Goal: Task Accomplishment & Management: Manage account settings

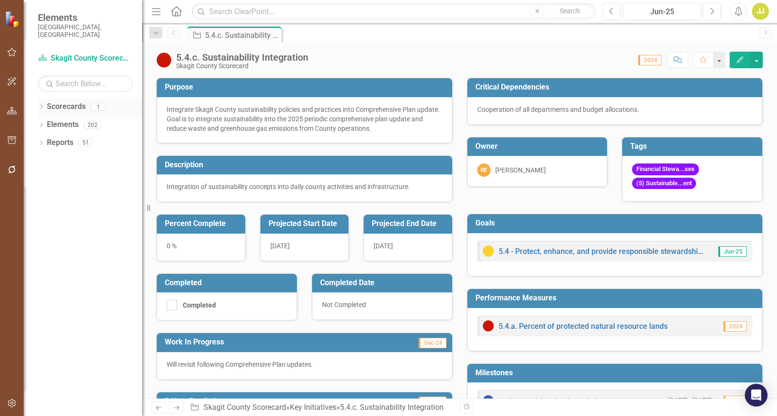
click at [38, 105] on icon "Dropdown" at bounding box center [41, 107] width 7 height 5
click at [44, 141] on icon "Dropdown" at bounding box center [41, 143] width 7 height 5
click at [42, 153] on div "Dropdown Goal Goals 17 1.1 - Recruit and retain a strong and engaged workforce.…" at bounding box center [90, 180] width 104 height 54
click at [46, 159] on icon "Dropdown" at bounding box center [46, 161] width 7 height 5
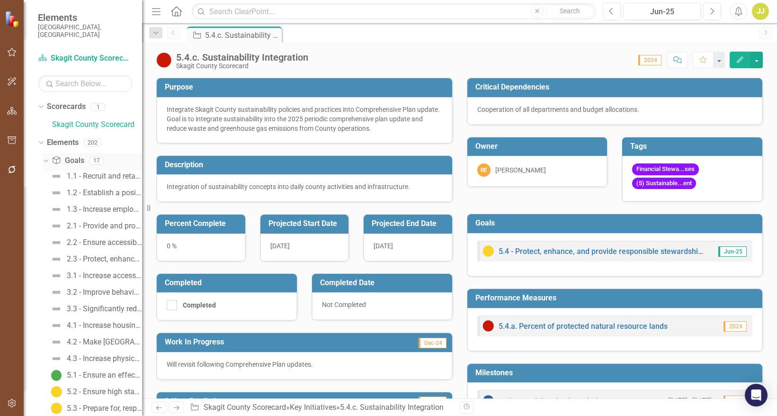
click at [45, 157] on icon "Dropdown" at bounding box center [44, 160] width 5 height 7
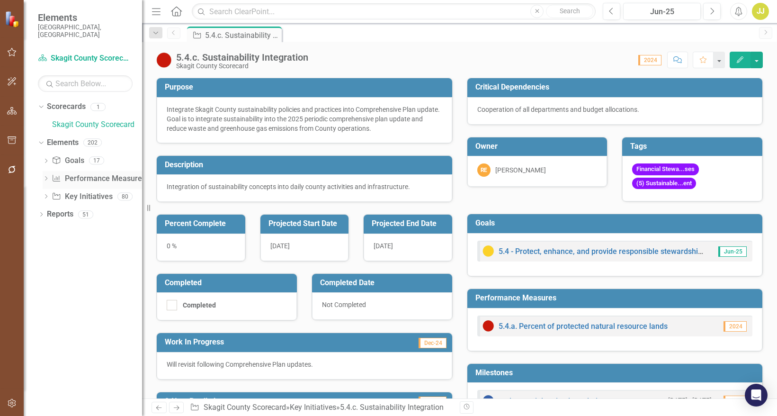
click at [46, 176] on icon at bounding box center [46, 178] width 2 height 4
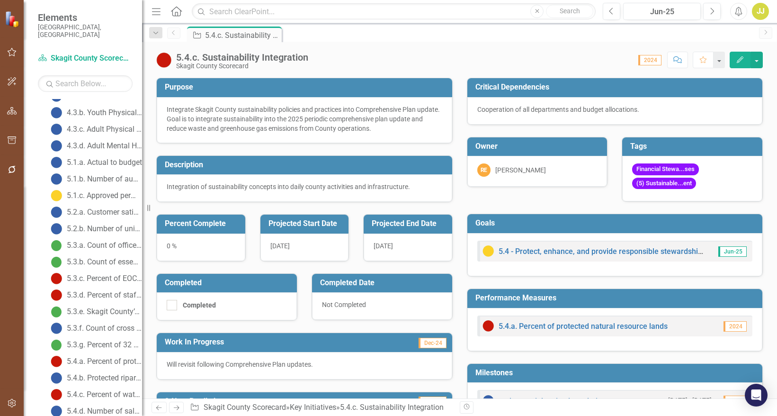
scroll to position [642, 0]
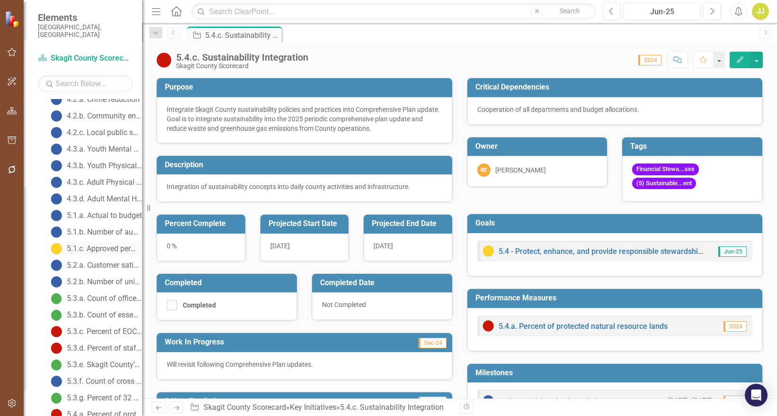
click at [116, 244] on div "5.1.c. Approved permits" at bounding box center [104, 248] width 75 height 9
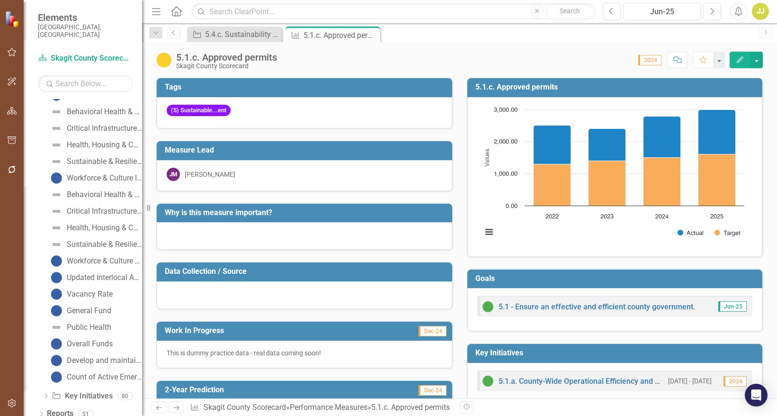
scroll to position [1542, 0]
click at [43, 394] on icon "Dropdown" at bounding box center [46, 396] width 7 height 5
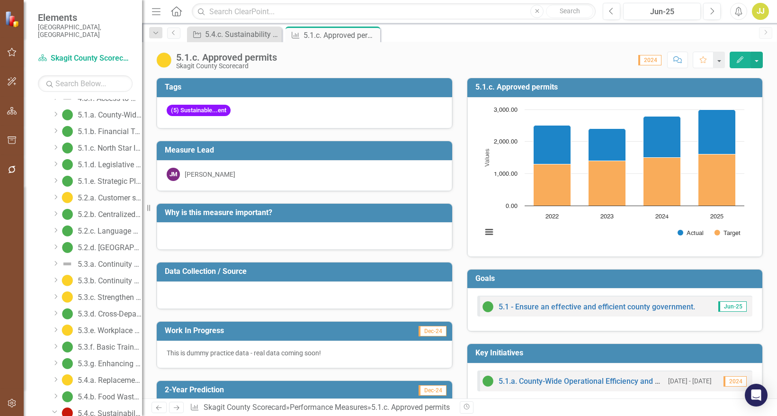
scroll to position [926, 0]
click at [87, 145] on link "5.1.a. County-Wide Operational Efficiency and Effectiveness" at bounding box center [100, 148] width 83 height 15
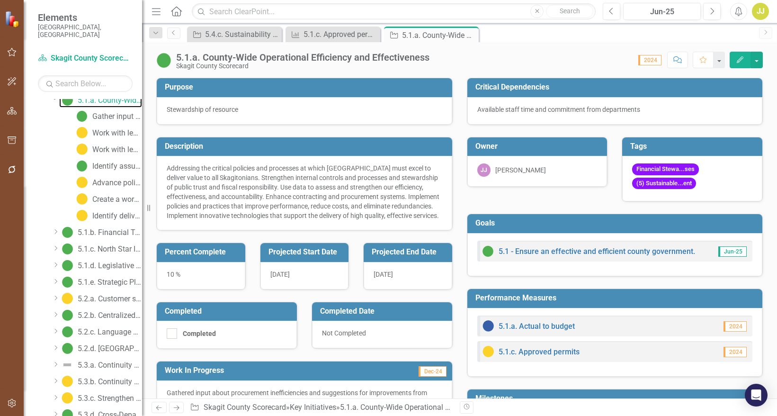
scroll to position [990, 0]
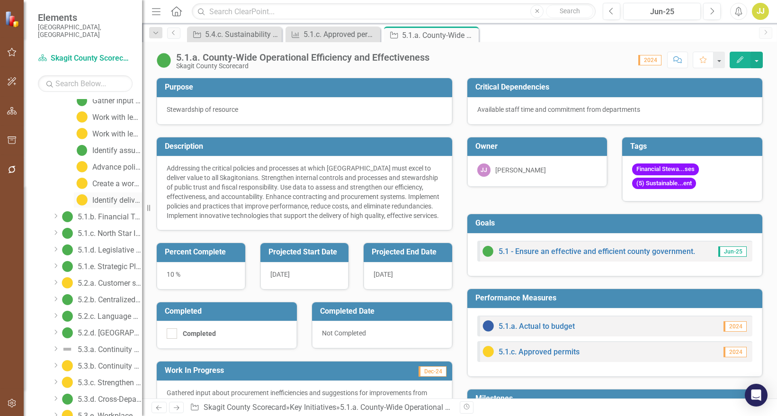
click at [114, 196] on div "Identify deliverables" at bounding box center [117, 200] width 50 height 9
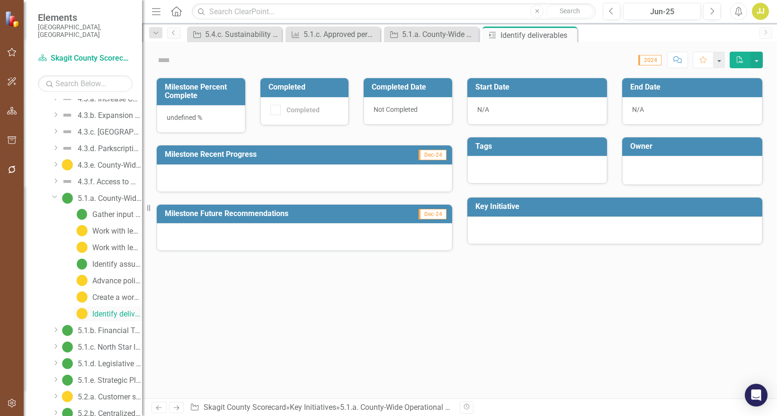
scroll to position [774, 0]
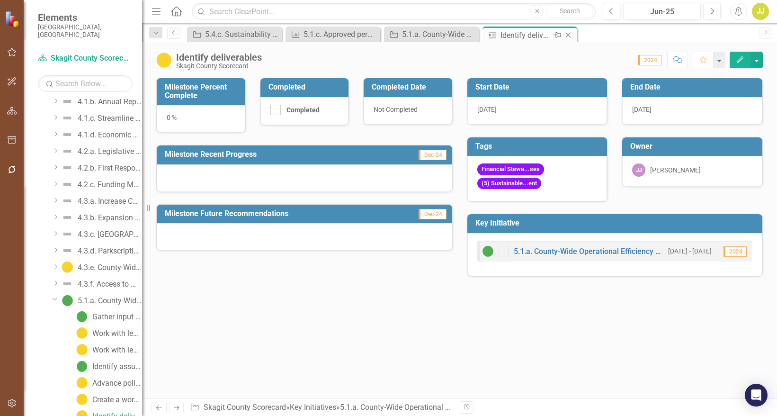
click at [570, 37] on icon "Close" at bounding box center [568, 35] width 9 height 8
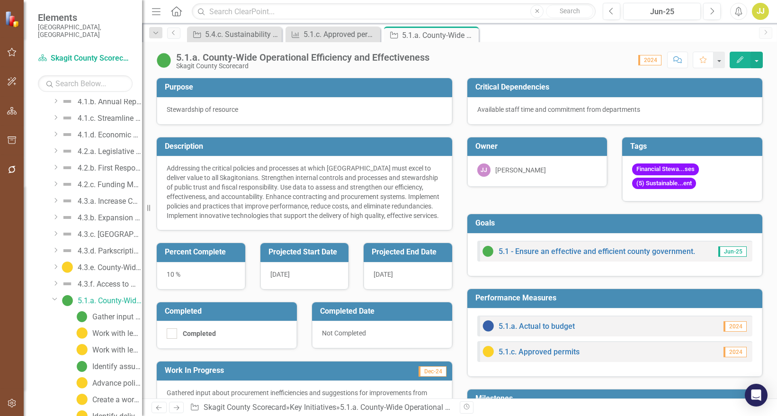
scroll to position [658, 0]
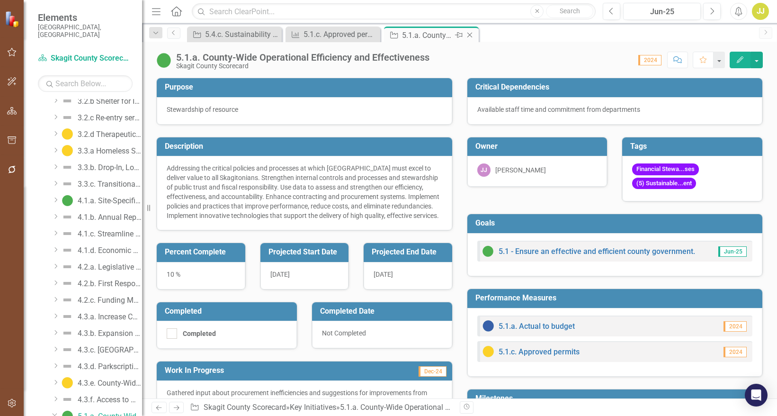
click at [473, 37] on icon "Close" at bounding box center [469, 35] width 9 height 8
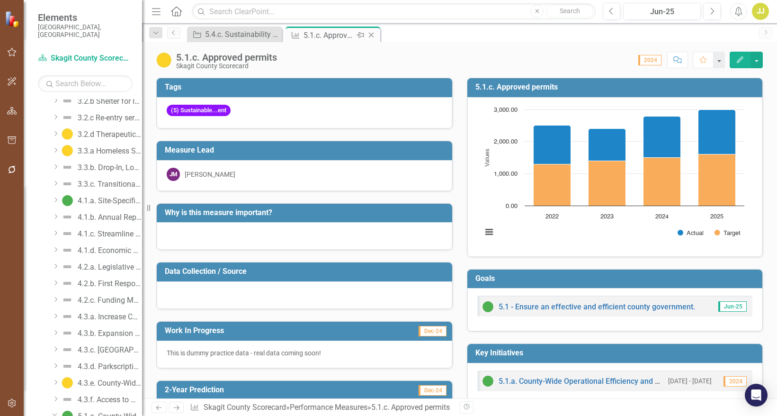
click at [372, 37] on icon "Close" at bounding box center [371, 35] width 9 height 8
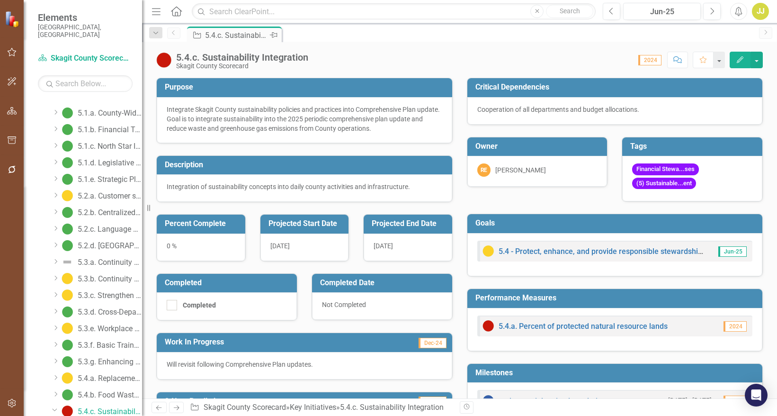
scroll to position [956, 0]
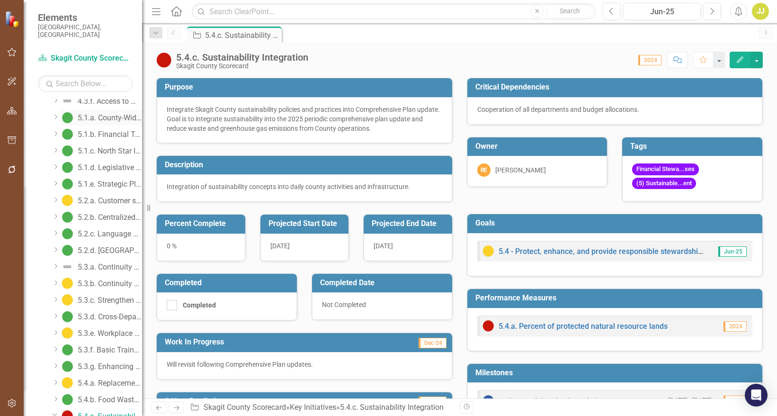
click at [99, 114] on div "5.1.a. County-Wide Operational Efficiency and Effectiveness" at bounding box center [110, 118] width 64 height 9
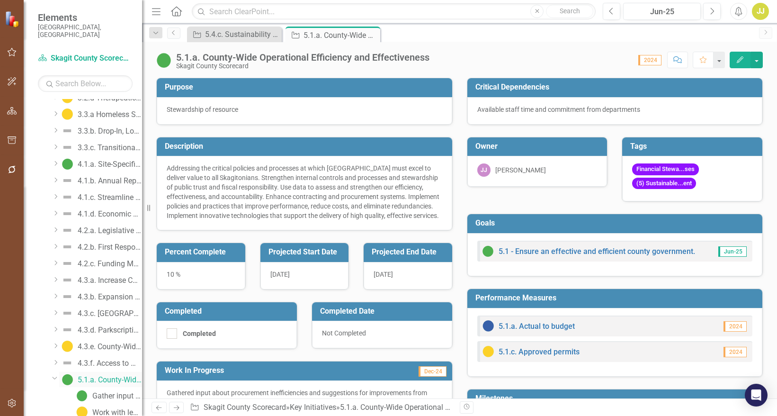
scroll to position [658, 0]
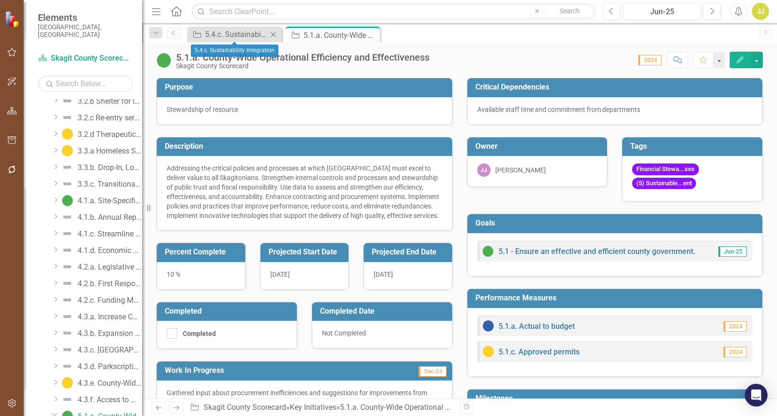
click at [273, 37] on icon "Close" at bounding box center [273, 35] width 9 height 8
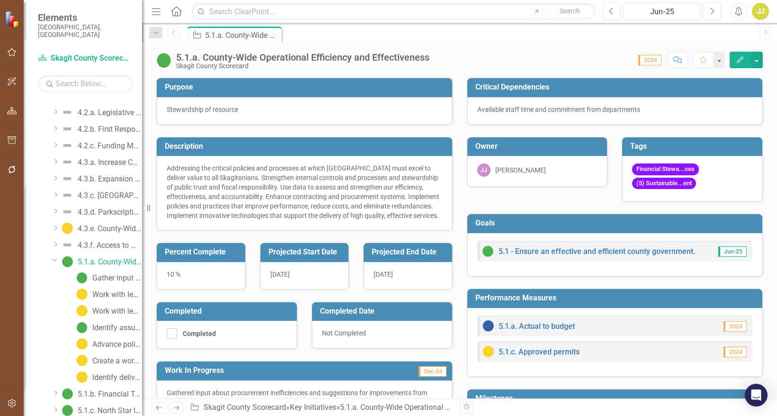
scroll to position [847, 0]
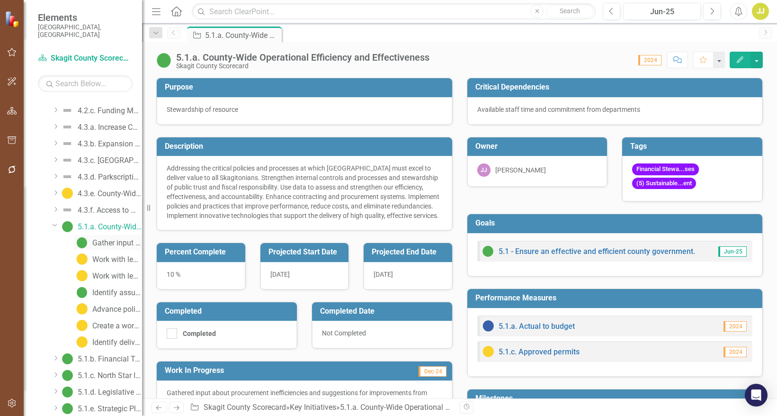
click at [107, 239] on div "Gather input about procurement inefficiencies and suggestions for improvement" at bounding box center [117, 243] width 50 height 9
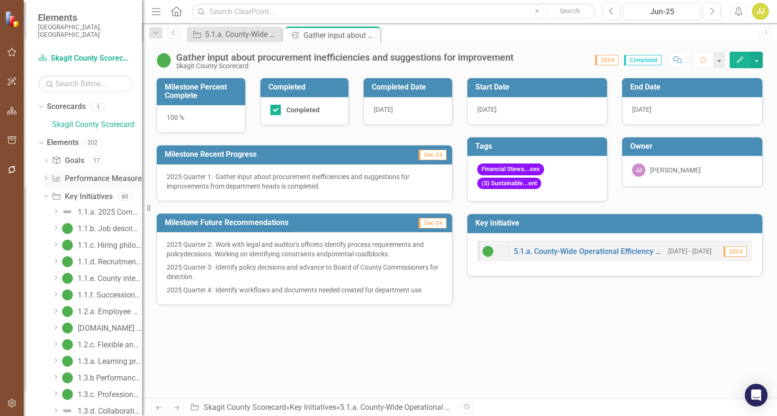
click at [46, 177] on icon "Dropdown" at bounding box center [46, 179] width 7 height 5
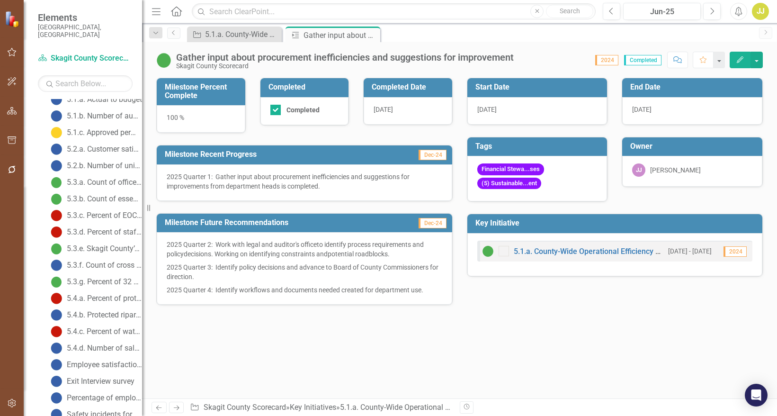
scroll to position [711, 0]
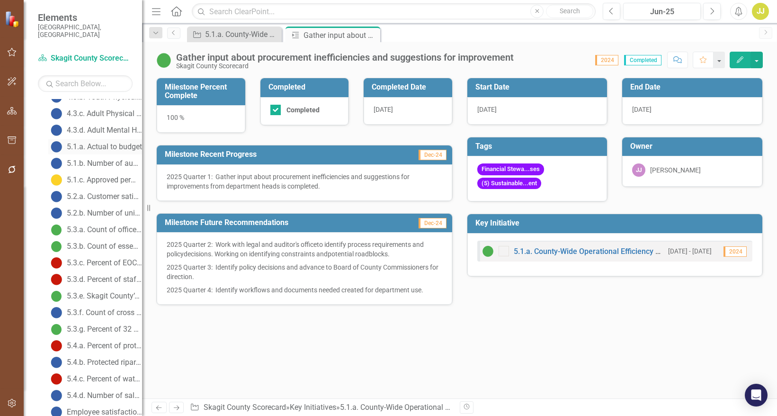
click at [95, 143] on div "5.1.a. Actual to budget" at bounding box center [104, 147] width 75 height 9
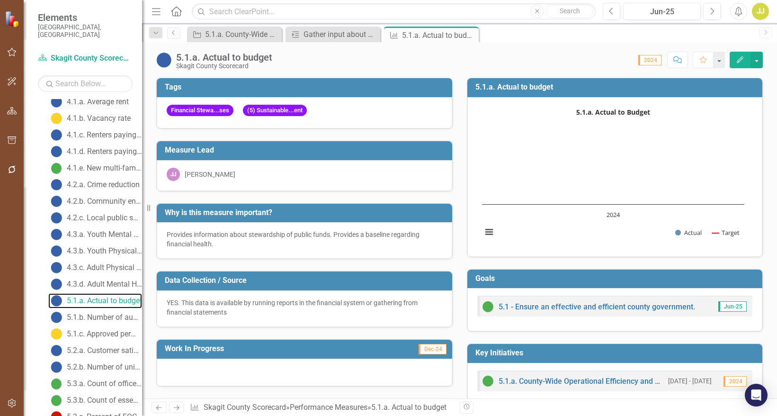
scroll to position [630, 0]
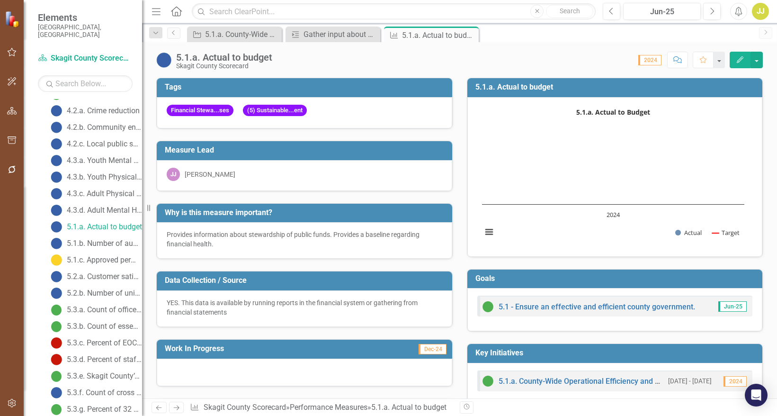
click at [651, 63] on span "2024" at bounding box center [650, 60] width 23 height 10
click at [746, 63] on button "Edit" at bounding box center [740, 60] width 21 height 17
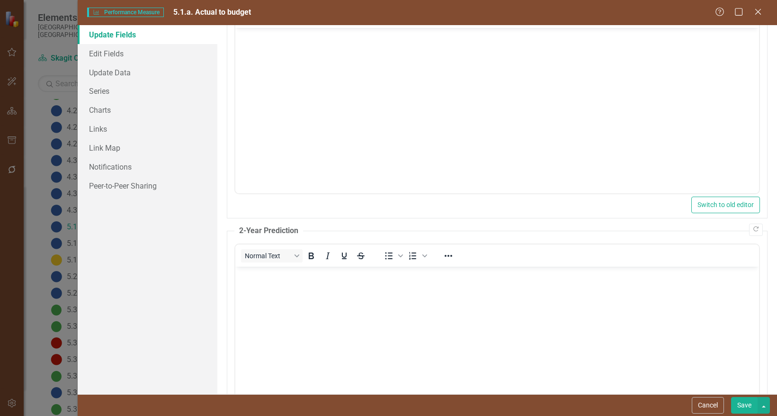
scroll to position [0, 0]
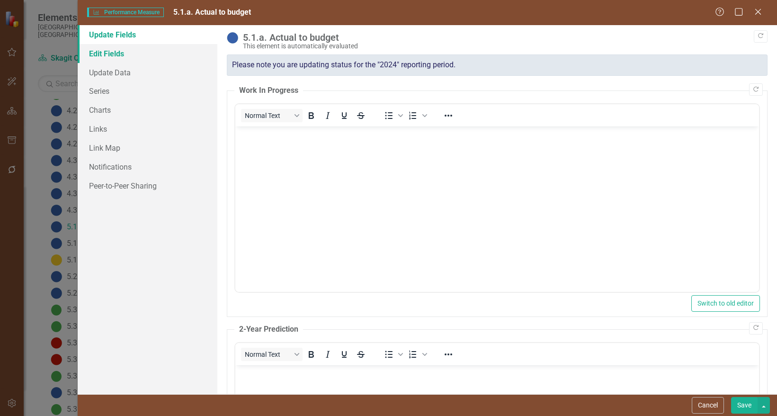
click at [129, 55] on link "Edit Fields" at bounding box center [148, 53] width 140 height 19
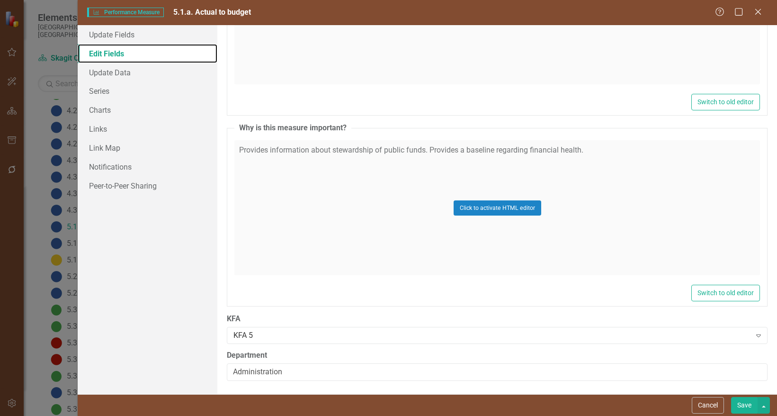
scroll to position [622, 0]
click at [166, 76] on link "Update Data" at bounding box center [148, 72] width 140 height 19
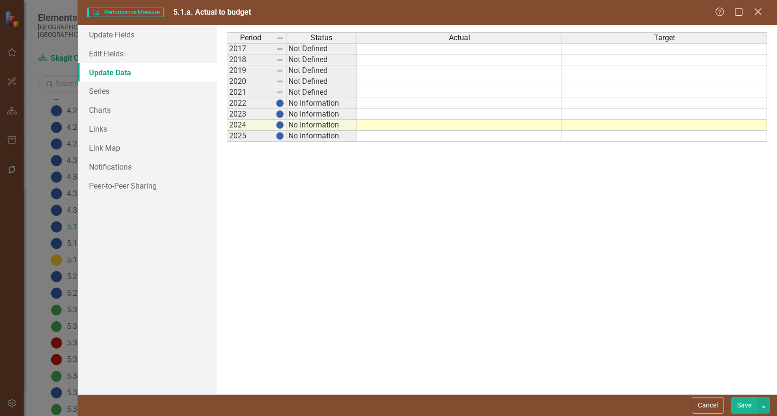
click at [758, 10] on icon "Close" at bounding box center [758, 11] width 12 height 9
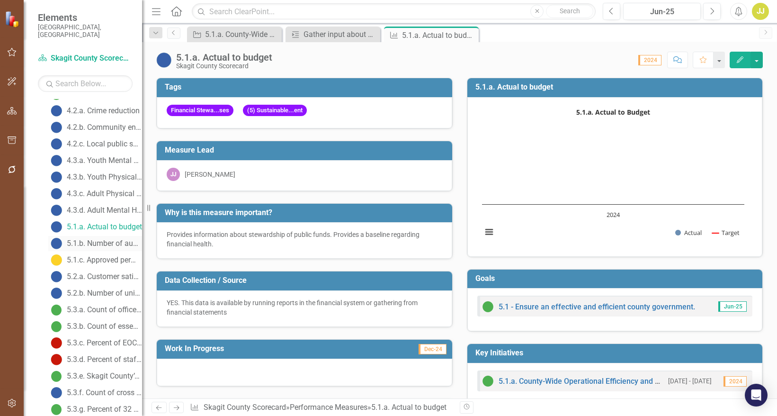
click at [117, 236] on link "5.1.b. Number of audit findings/deficiencies" at bounding box center [95, 243] width 94 height 15
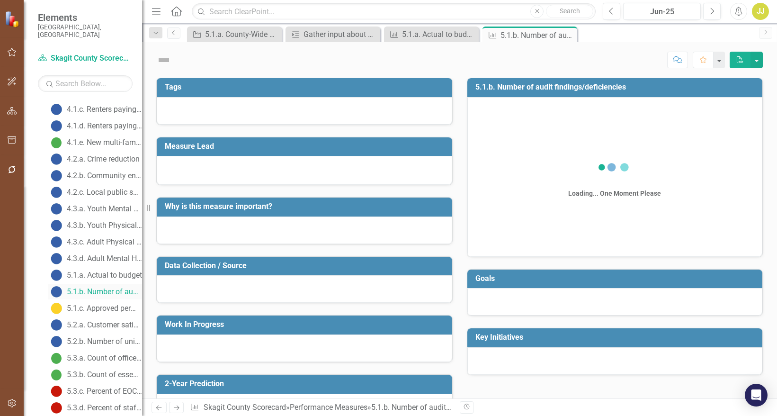
scroll to position [458, 0]
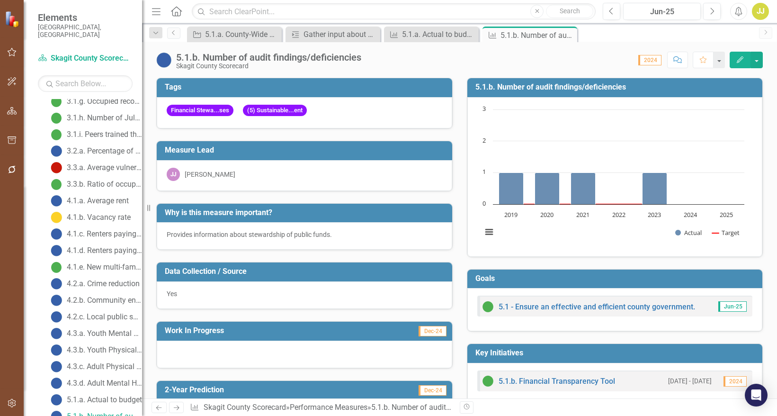
click at [740, 58] on icon "Edit" at bounding box center [740, 59] width 9 height 7
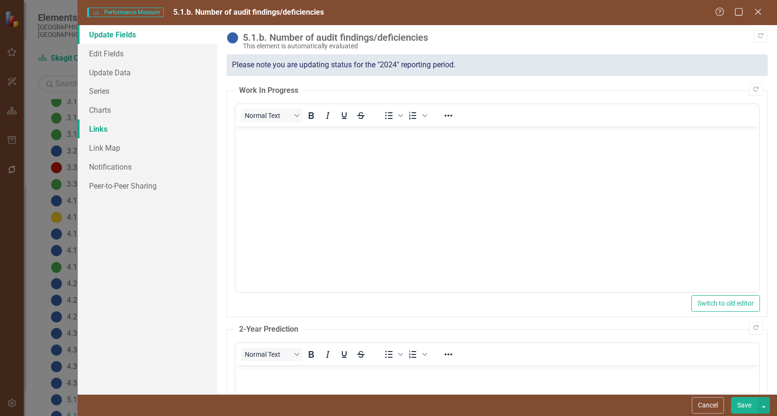
scroll to position [0, 0]
click at [144, 106] on link "Charts" at bounding box center [148, 109] width 140 height 19
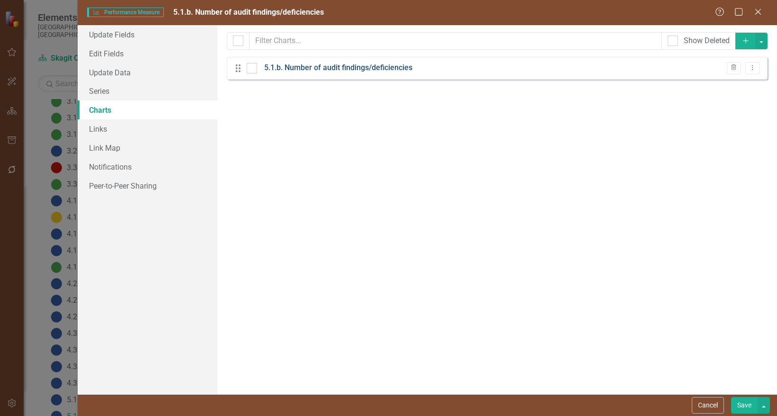
click at [387, 69] on link "5.1.b. Number of audit findings/deficiencies" at bounding box center [338, 68] width 148 height 11
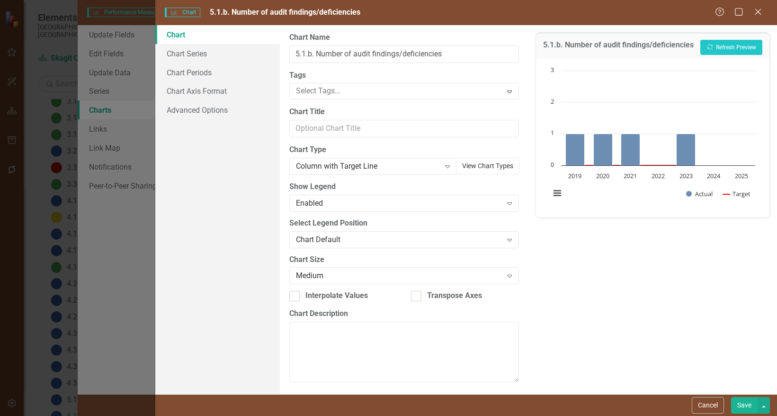
click at [493, 162] on button "View Chart Types" at bounding box center [487, 166] width 63 height 17
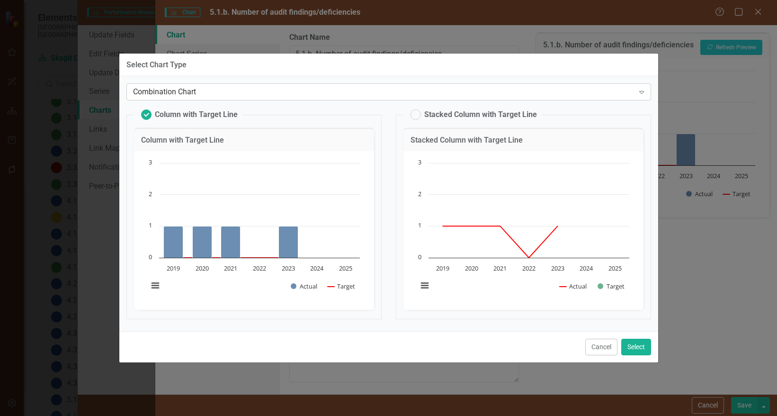
click at [641, 91] on icon "Expand" at bounding box center [641, 92] width 9 height 8
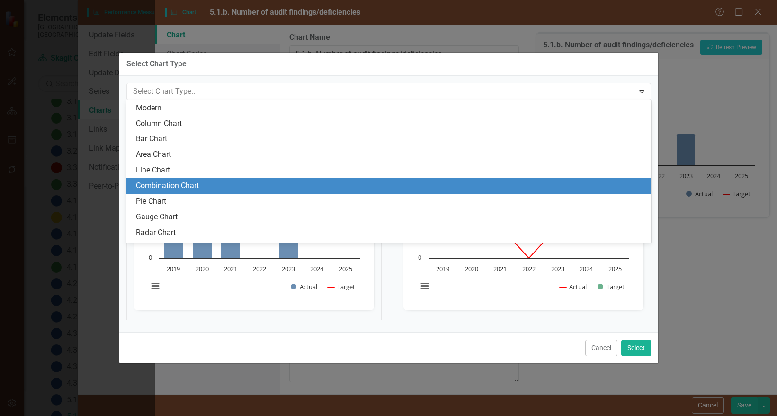
scroll to position [29, 0]
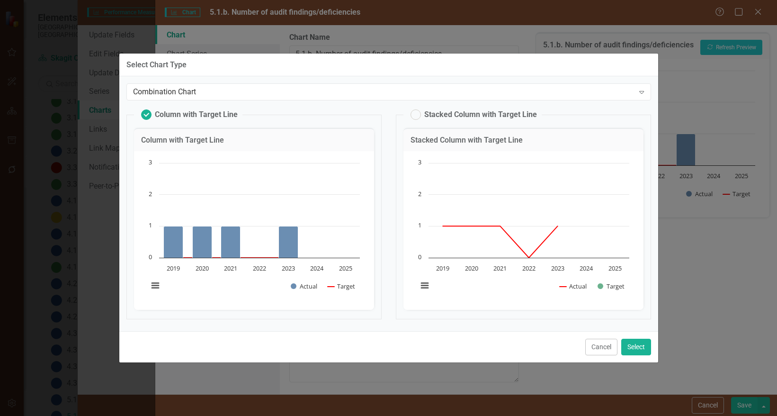
click at [143, 116] on label "Column with Target Line" at bounding box center [189, 114] width 97 height 10
click at [143, 116] on input "Column with Target Line" at bounding box center [142, 112] width 6 height 6
click at [416, 115] on label "Stacked Column with Target Line" at bounding box center [474, 114] width 126 height 10
click at [414, 115] on input "Stacked Column with Target Line" at bounding box center [411, 112] width 6 height 6
radio input "false"
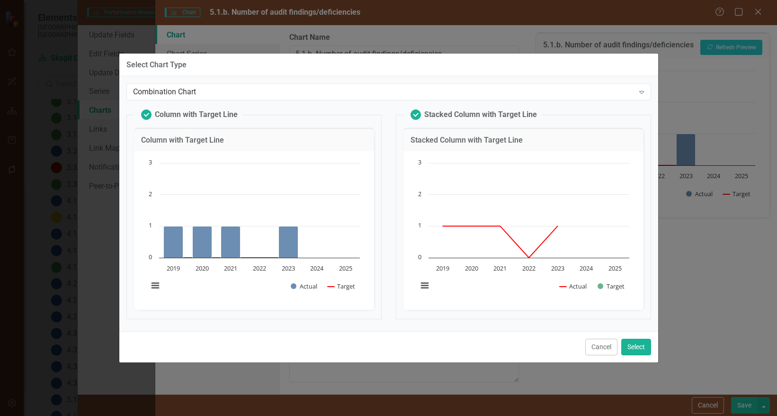
radio input "true"
click at [144, 111] on label "Column with Target Line" at bounding box center [189, 114] width 97 height 10
click at [144, 111] on input "Column with Target Line" at bounding box center [142, 112] width 6 height 6
radio input "true"
radio input "false"
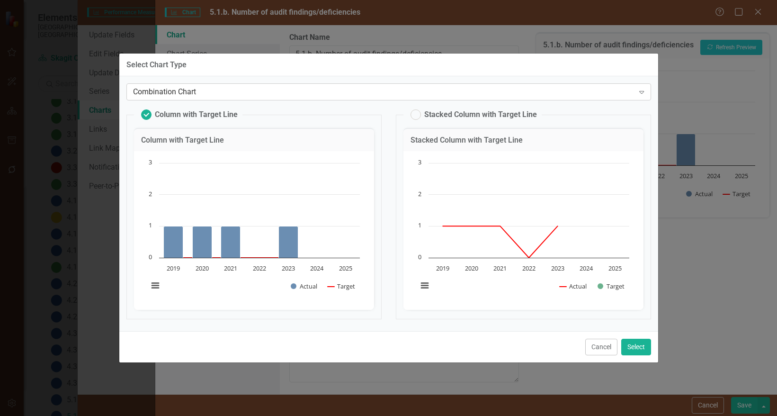
click at [649, 93] on div "Expand" at bounding box center [641, 91] width 17 height 15
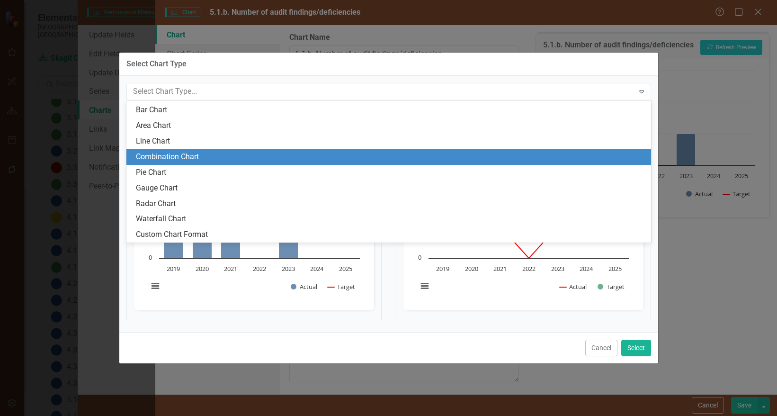
scroll to position [0, 0]
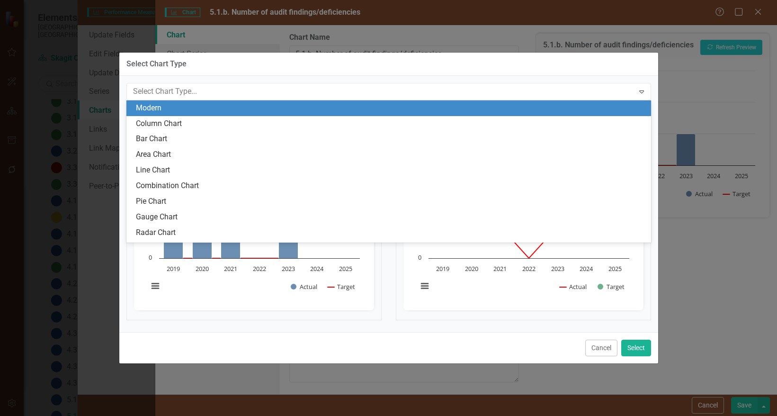
click at [221, 109] on div "Modern" at bounding box center [391, 108] width 510 height 11
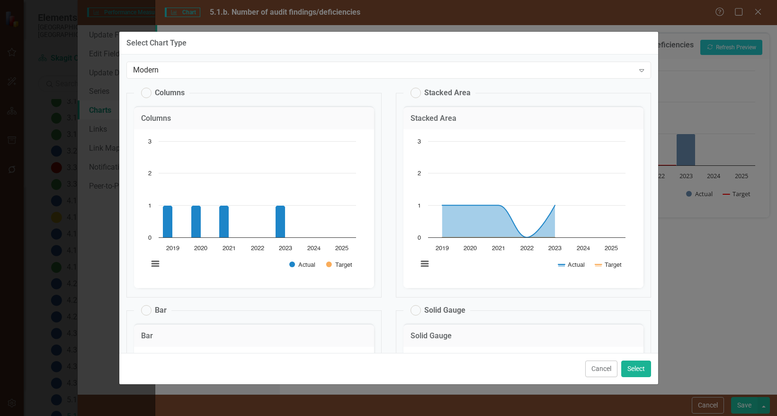
click at [411, 93] on label "Stacked Area" at bounding box center [441, 93] width 60 height 10
click at [408, 93] on input "Stacked Area" at bounding box center [411, 91] width 6 height 6
radio input "true"
click at [639, 370] on button "Select" at bounding box center [636, 368] width 30 height 17
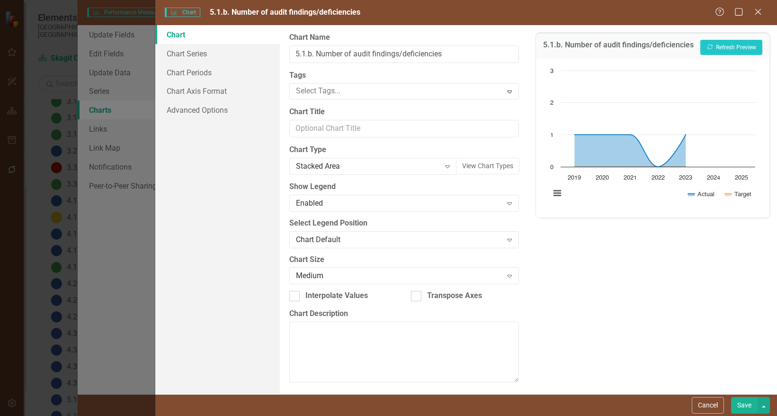
click at [744, 400] on button "Save" at bounding box center [744, 405] width 27 height 17
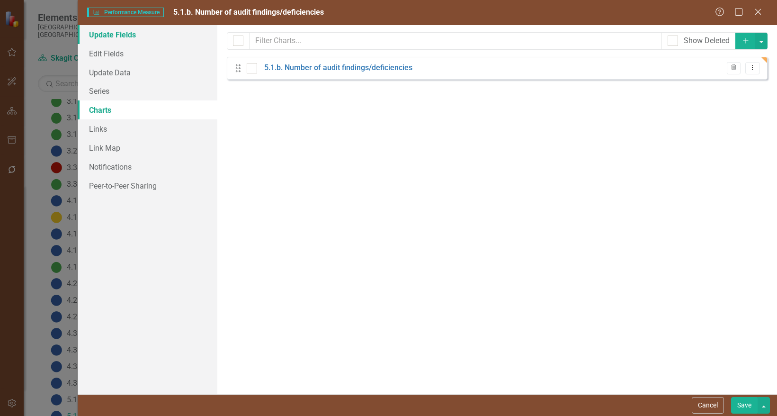
click at [117, 35] on link "Update Fields" at bounding box center [148, 34] width 140 height 19
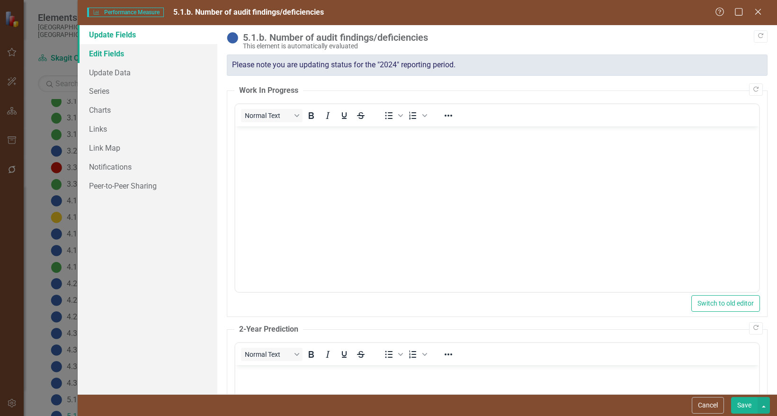
click at [109, 53] on link "Edit Fields" at bounding box center [148, 53] width 140 height 19
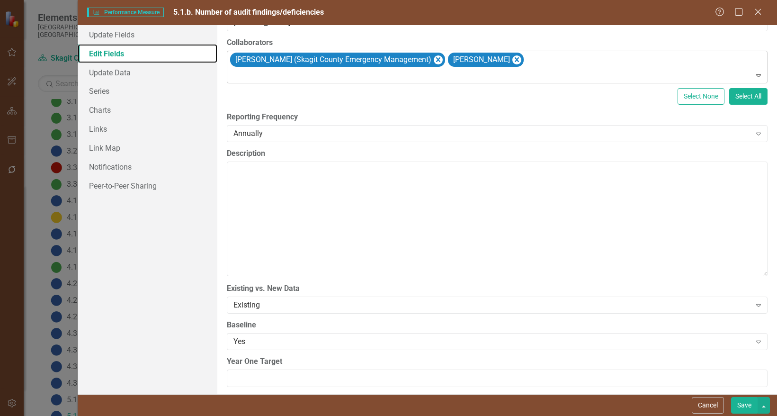
scroll to position [426, 0]
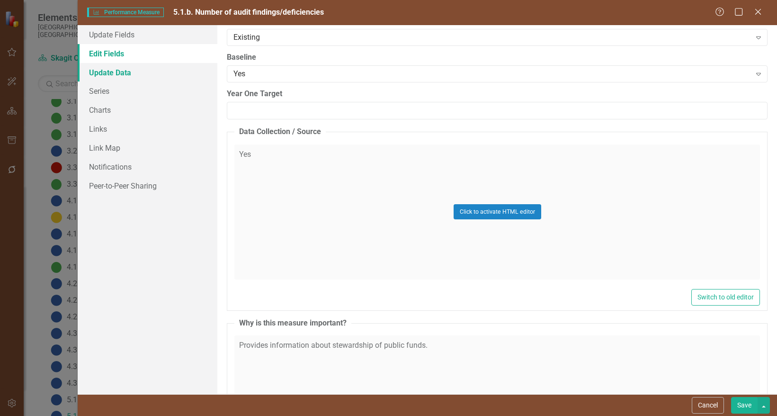
click at [123, 79] on link "Update Data" at bounding box center [148, 72] width 140 height 19
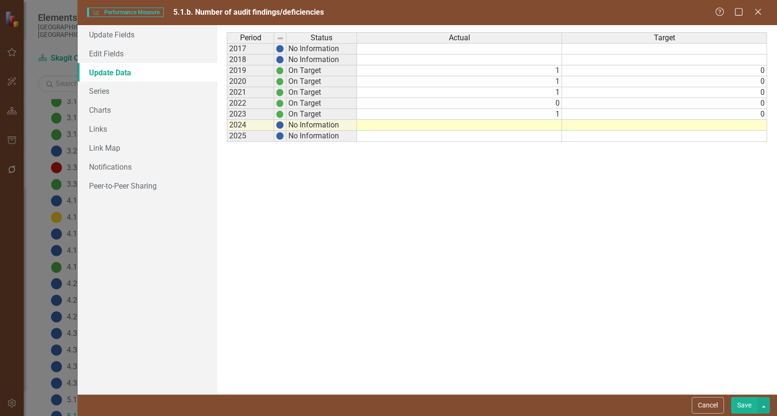
click at [752, 400] on button "Save" at bounding box center [744, 405] width 27 height 17
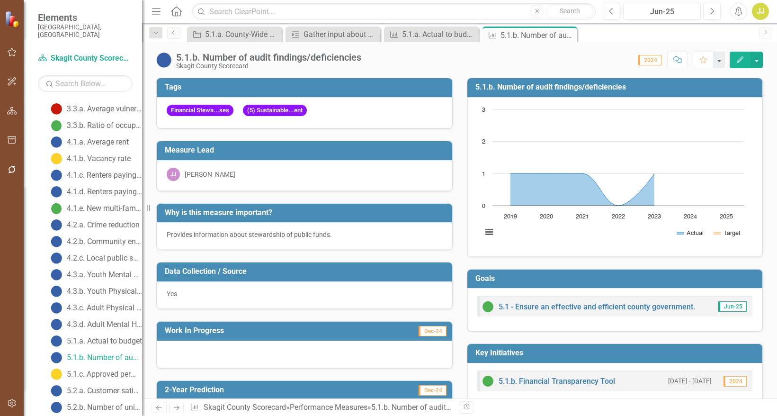
scroll to position [552, 0]
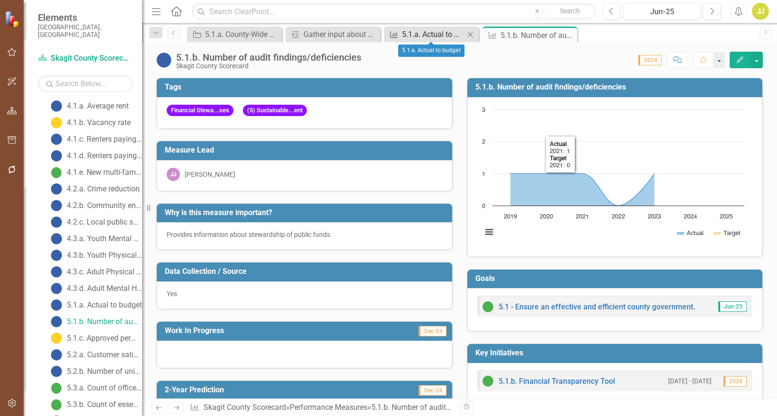
click at [418, 36] on div "5.1.a. Actual to budget" at bounding box center [433, 34] width 63 height 12
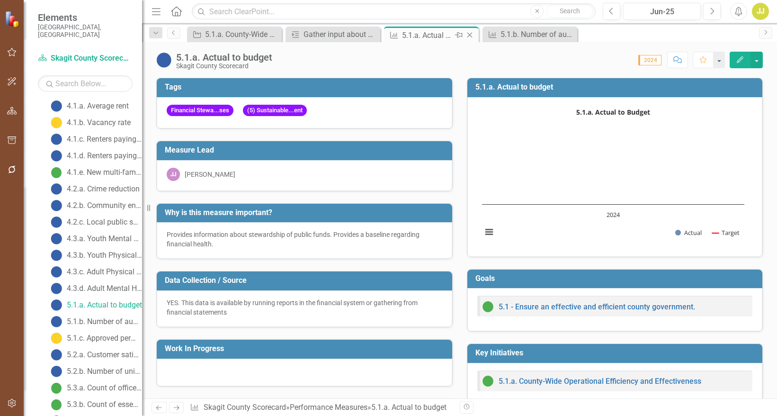
scroll to position [441, 0]
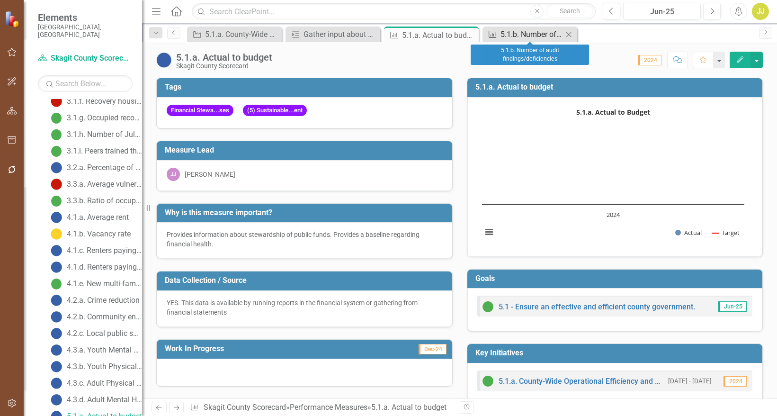
click at [517, 39] on div "5.1.b. Number of audit findings/deficiencies" at bounding box center [532, 34] width 63 height 12
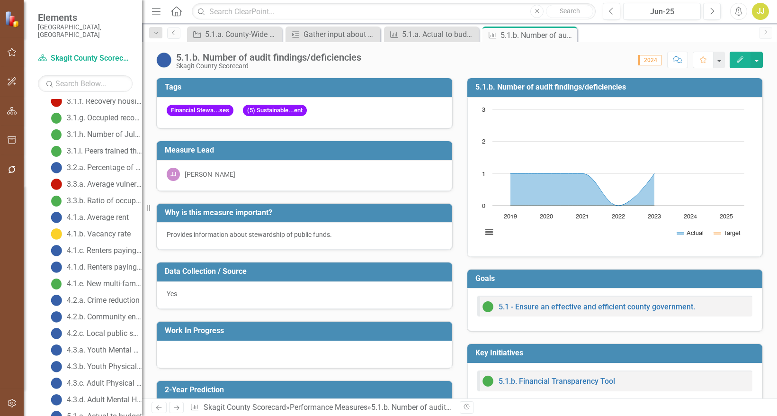
scroll to position [458, 0]
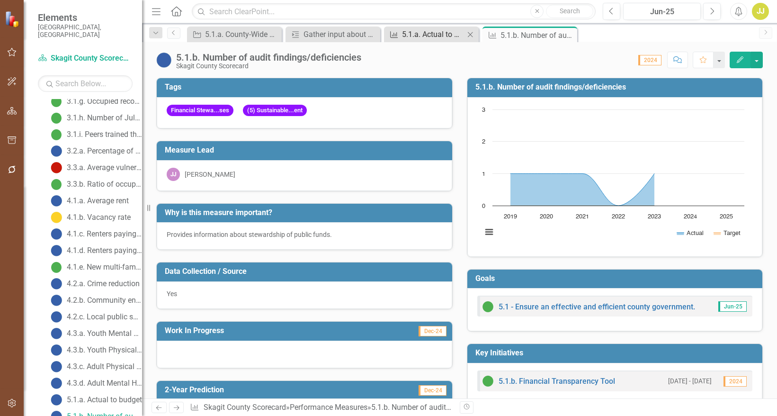
click at [427, 39] on div "5.1.a. Actual to budget" at bounding box center [433, 34] width 63 height 12
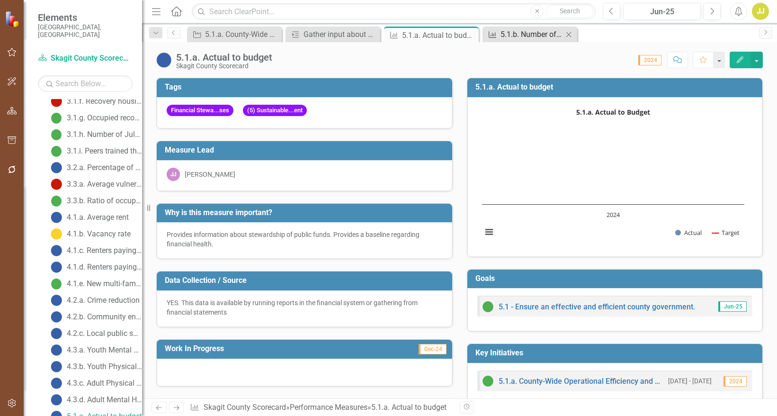
click at [534, 35] on div "5.1.b. Number of audit findings/deficiencies" at bounding box center [532, 34] width 63 height 12
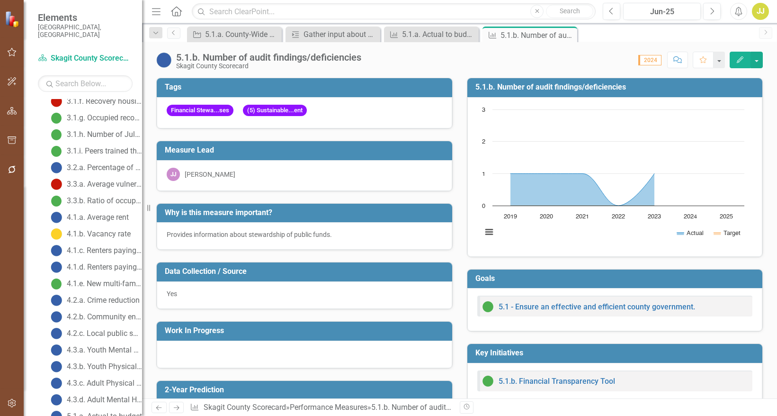
scroll to position [458, 0]
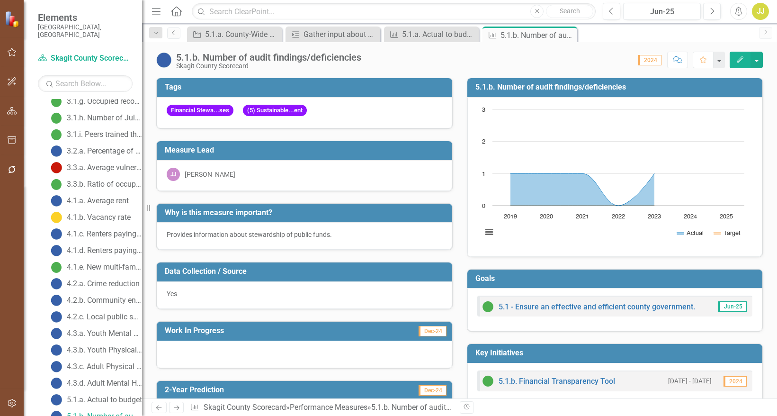
click at [721, 38] on div "Key Initiative 5.1.a. County-Wide Operational Efficiency and Effectiveness Clos…" at bounding box center [469, 34] width 569 height 15
click at [571, 36] on icon "Close" at bounding box center [568, 35] width 9 height 8
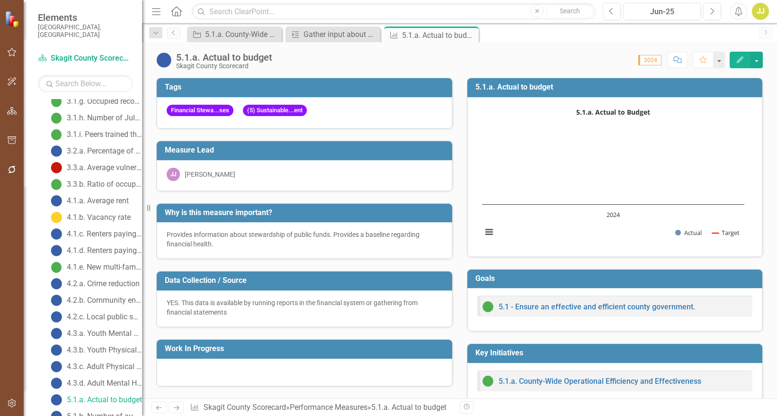
scroll to position [441, 0]
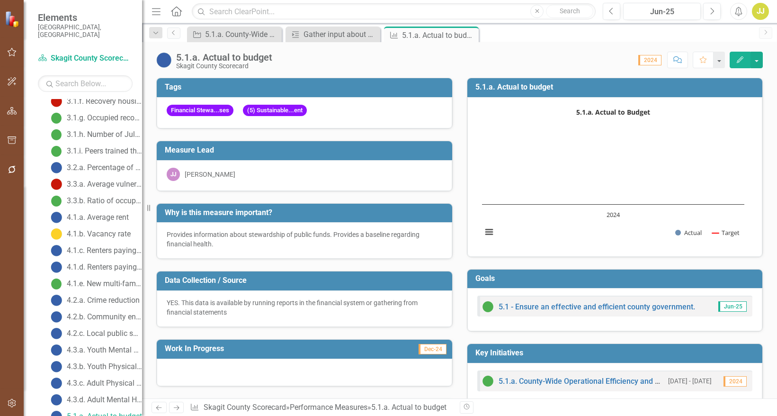
click at [743, 60] on icon "Edit" at bounding box center [740, 59] width 9 height 7
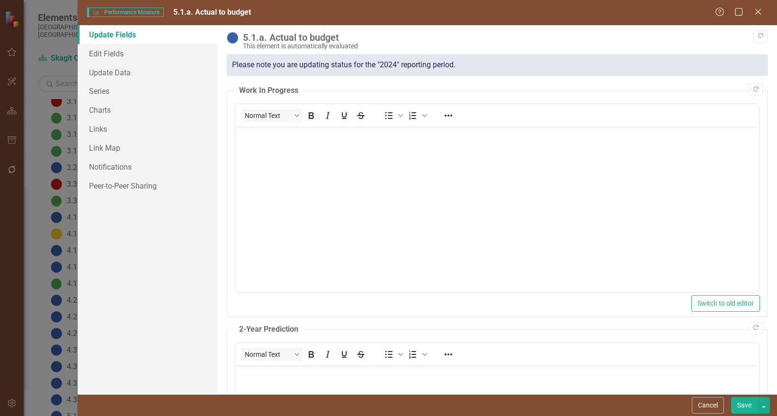
scroll to position [0, 0]
click at [130, 110] on link "Charts" at bounding box center [148, 109] width 140 height 19
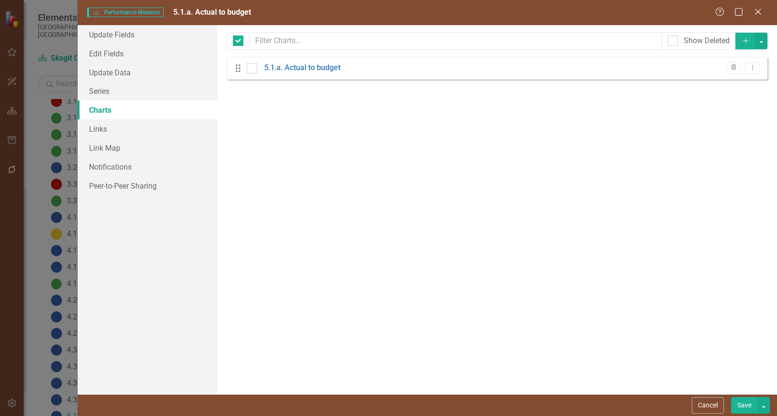
checkbox input "false"
click at [317, 67] on link "5.1.a. Actual to budget" at bounding box center [302, 68] width 76 height 11
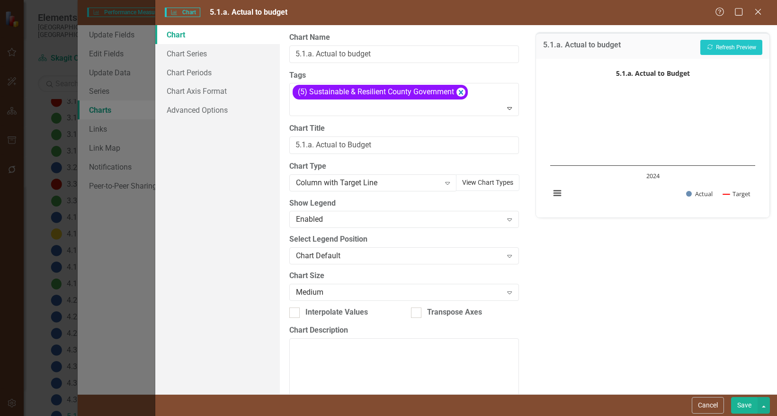
click at [461, 186] on button "View Chart Types" at bounding box center [487, 182] width 63 height 17
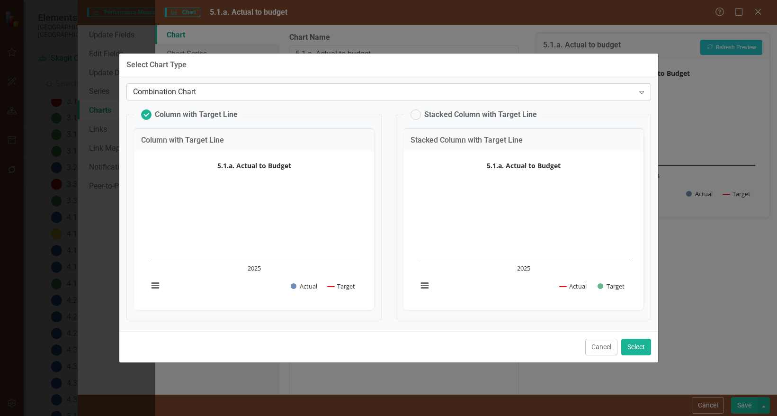
click at [241, 92] on div "Combination Chart" at bounding box center [384, 92] width 502 height 11
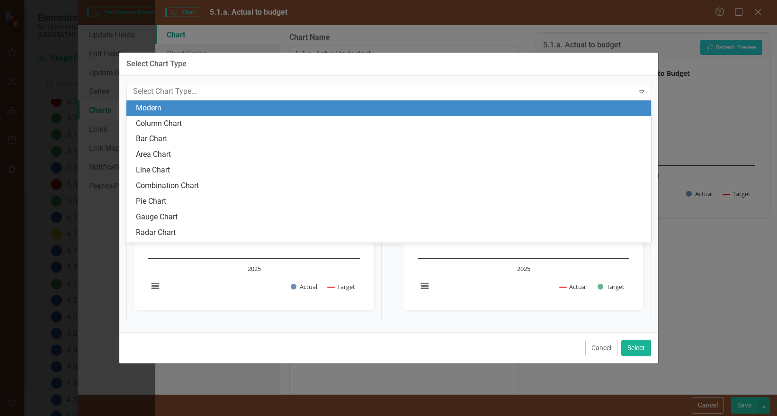
click at [165, 108] on div "Modern" at bounding box center [391, 108] width 510 height 11
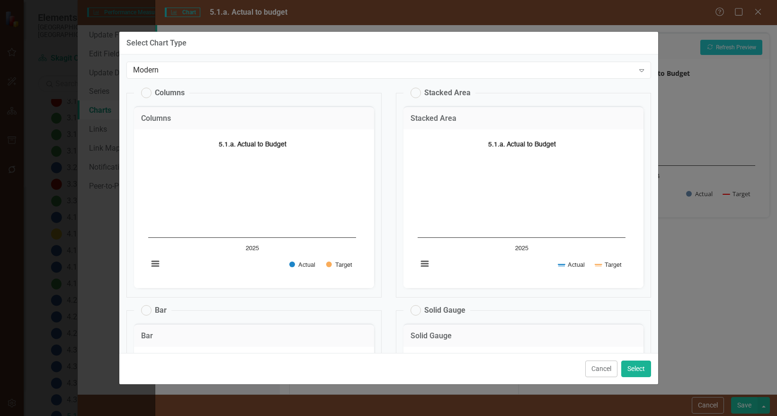
click at [415, 94] on label "Stacked Area" at bounding box center [441, 93] width 60 height 10
click at [414, 94] on input "Stacked Area" at bounding box center [411, 91] width 6 height 6
radio input "true"
click at [642, 369] on button "Select" at bounding box center [636, 368] width 30 height 17
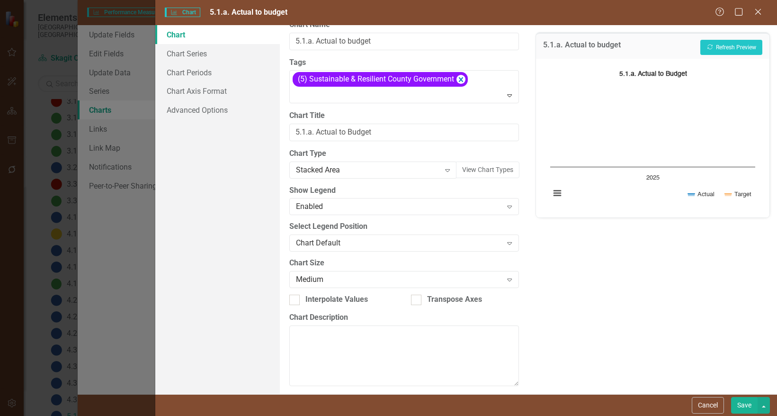
scroll to position [19, 0]
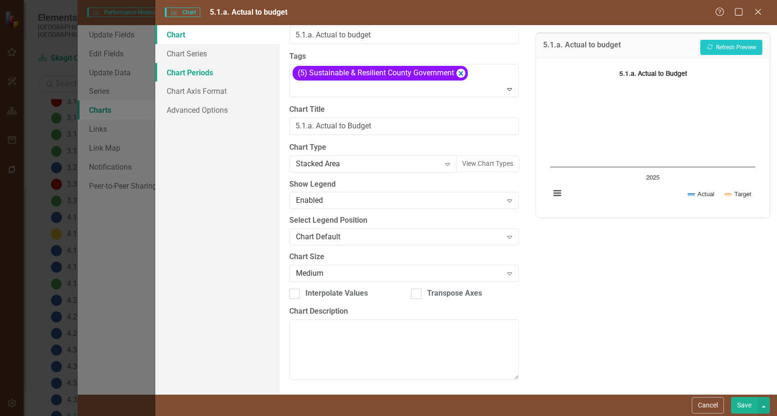
click at [211, 74] on link "Chart Periods" at bounding box center [217, 72] width 125 height 19
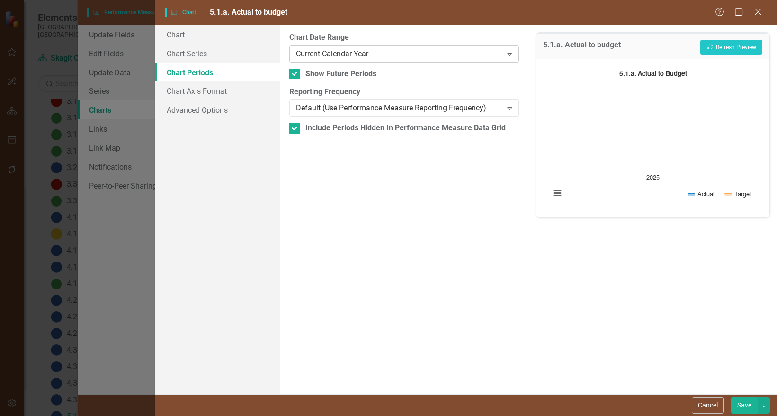
click at [405, 54] on div "Current Calendar Year" at bounding box center [399, 53] width 207 height 11
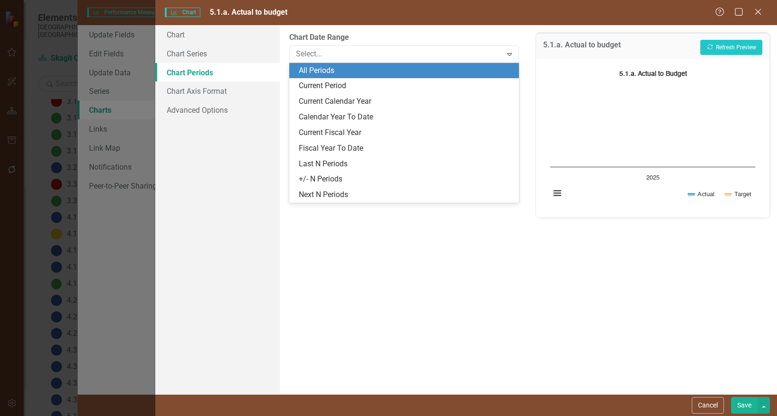
click at [347, 72] on div "All Periods" at bounding box center [406, 70] width 215 height 11
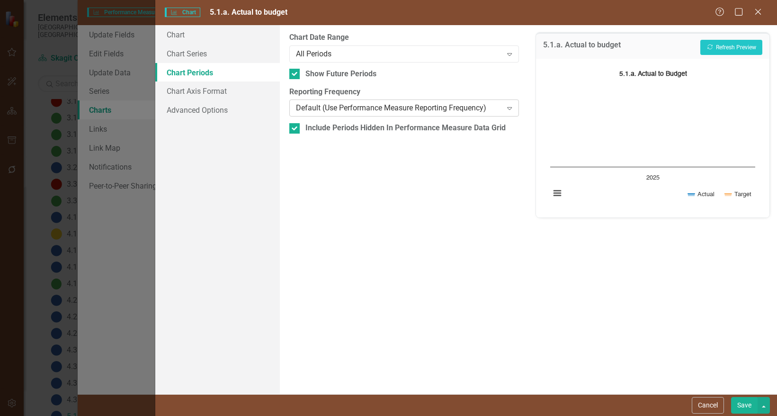
click at [341, 111] on div "Default (Use Performance Measure Reporting Frequency)" at bounding box center [399, 108] width 207 height 11
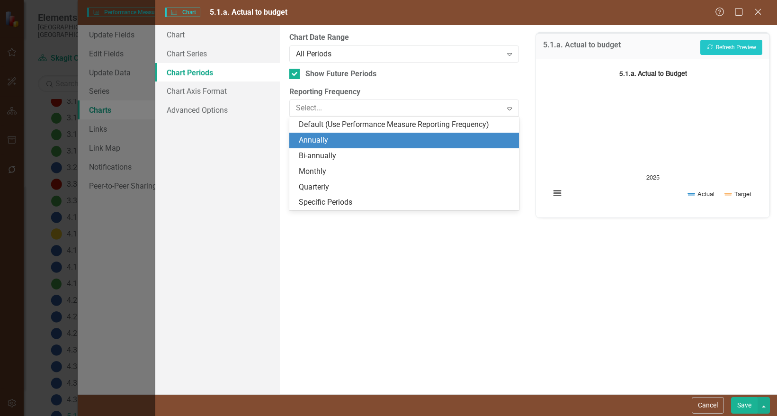
click at [329, 139] on div "Annually" at bounding box center [406, 140] width 215 height 11
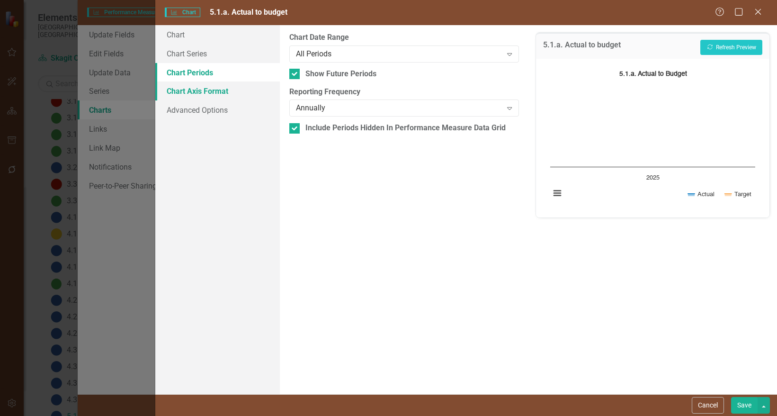
click at [211, 87] on link "Chart Axis Format" at bounding box center [217, 90] width 125 height 19
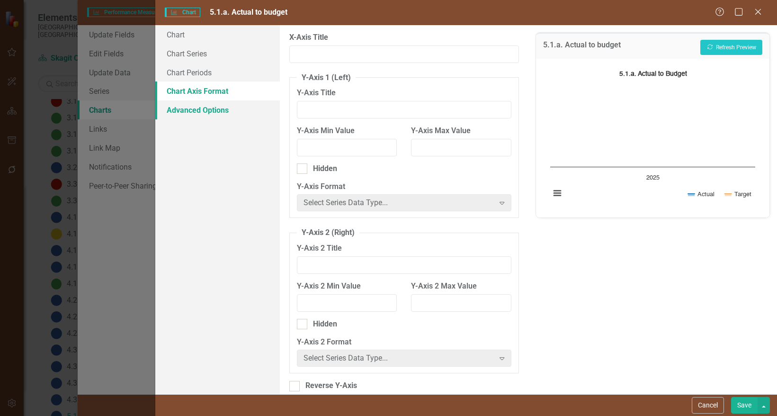
click at [212, 102] on link "Advanced Options" at bounding box center [217, 109] width 125 height 19
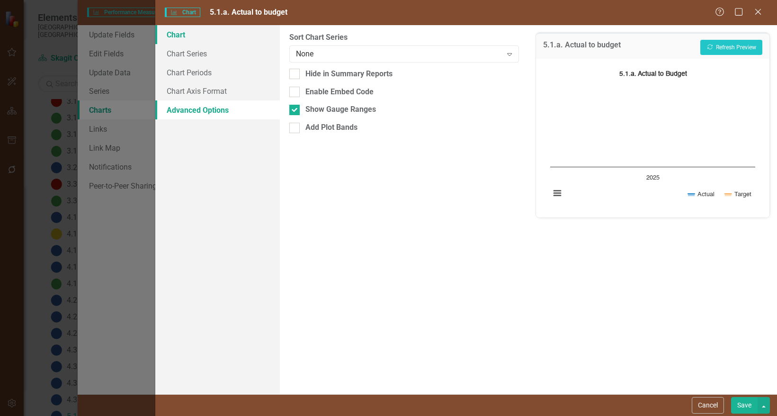
click at [216, 30] on link "Chart" at bounding box center [217, 34] width 125 height 19
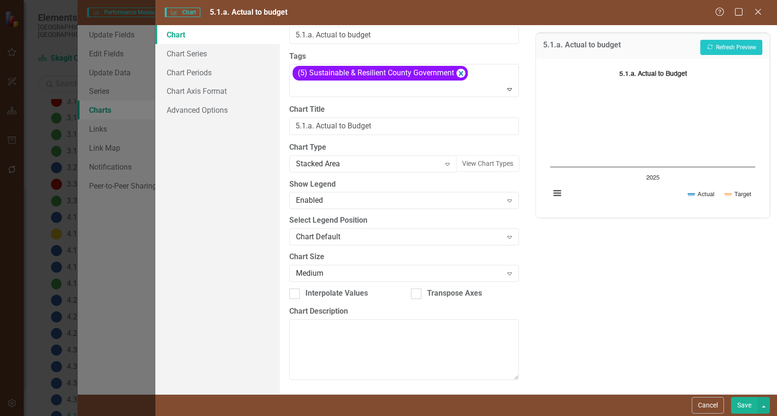
click at [748, 404] on button "Save" at bounding box center [744, 405] width 27 height 17
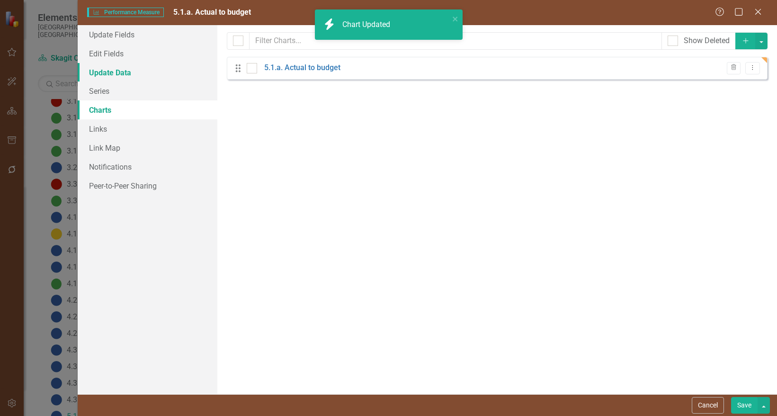
click at [117, 72] on link "Update Data" at bounding box center [148, 72] width 140 height 19
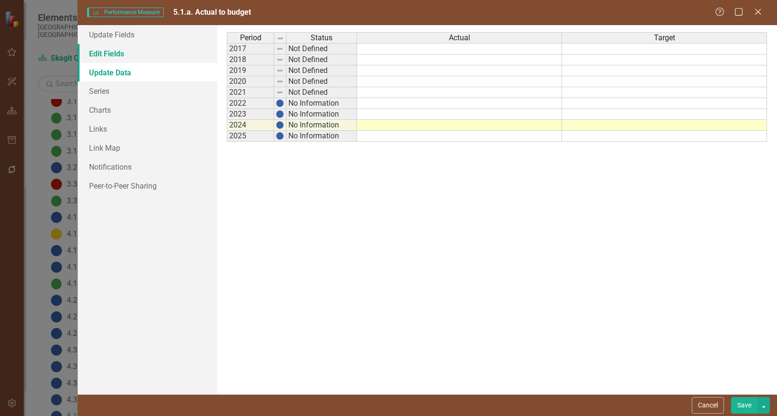
click at [119, 54] on link "Edit Fields" at bounding box center [148, 53] width 140 height 19
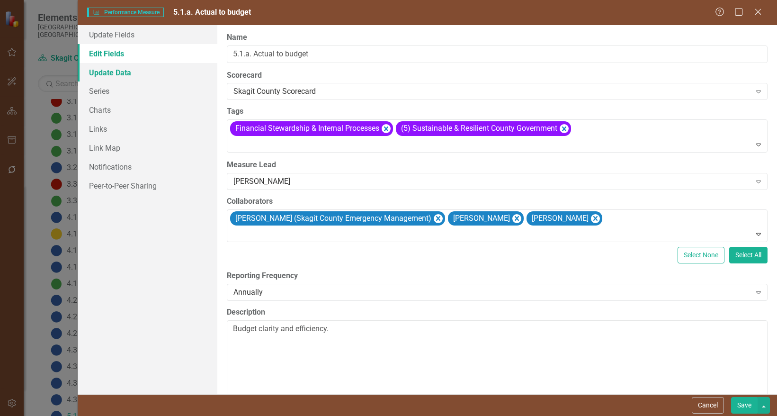
click at [119, 70] on link "Update Data" at bounding box center [148, 72] width 140 height 19
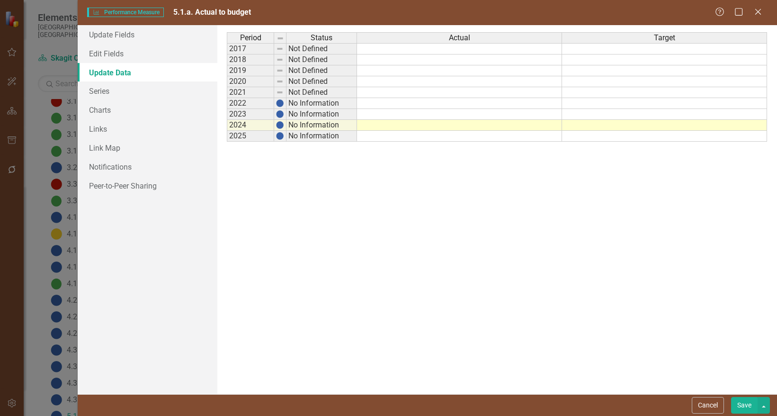
click at [440, 104] on td at bounding box center [459, 103] width 205 height 11
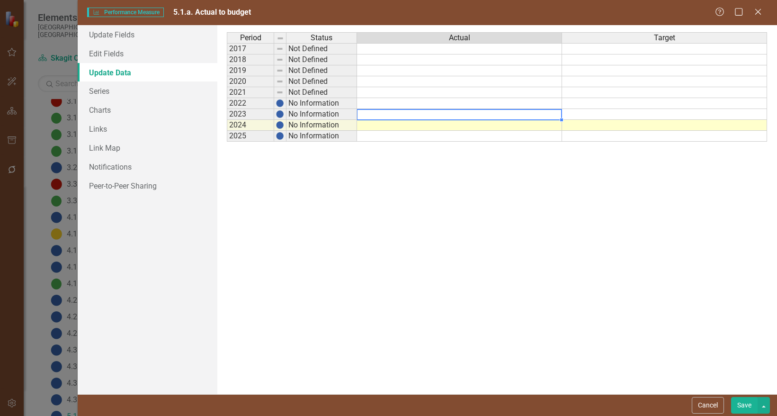
click at [469, 114] on td at bounding box center [459, 114] width 205 height 11
click at [749, 409] on button "Save" at bounding box center [744, 405] width 27 height 17
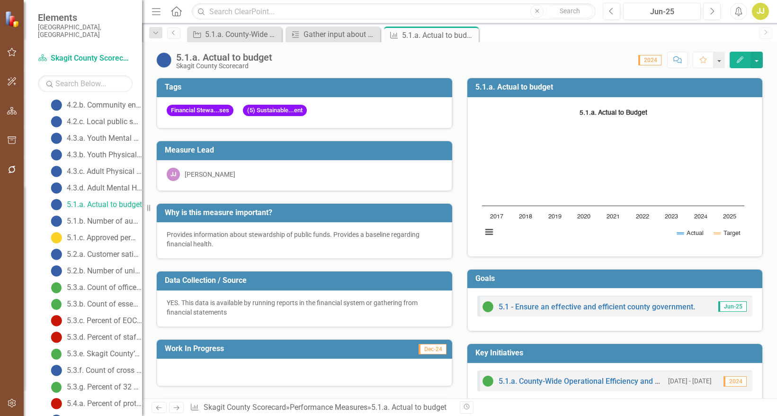
scroll to position [678, 0]
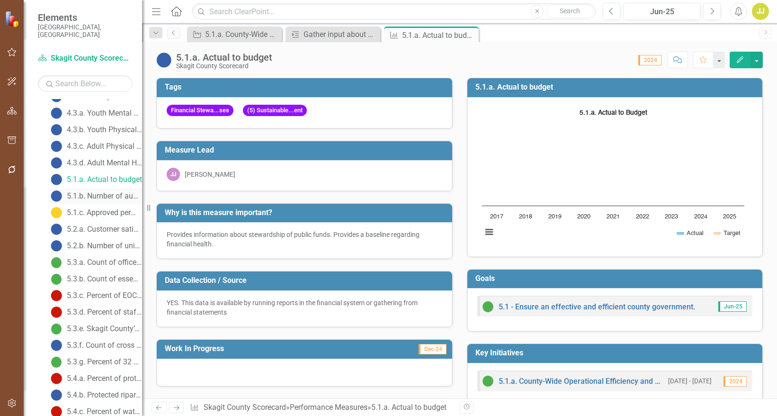
click at [101, 192] on div "5.1.b. Number of audit findings/deficiencies" at bounding box center [104, 196] width 75 height 9
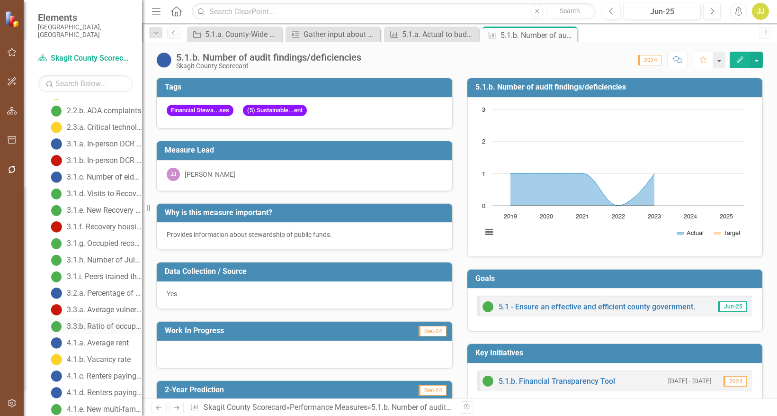
scroll to position [600, 0]
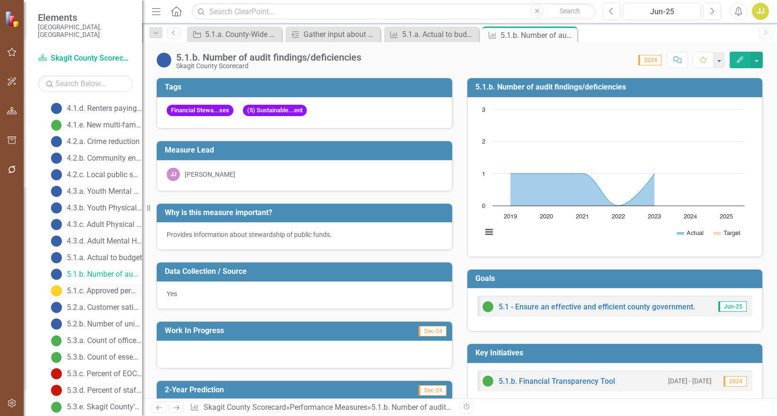
click at [105, 287] on div "5.1.c. Approved permits" at bounding box center [104, 291] width 75 height 9
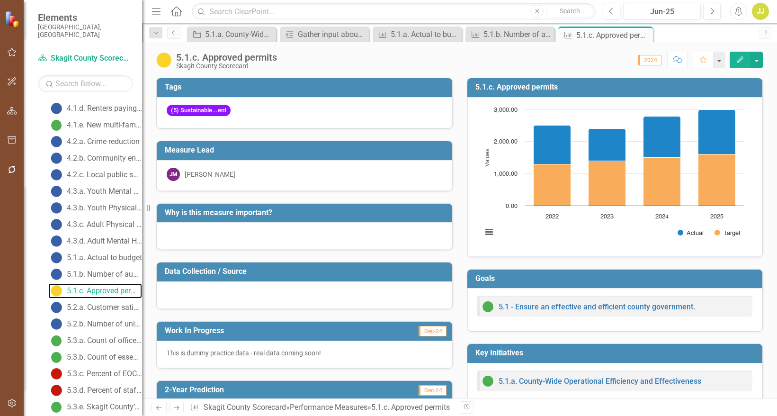
scroll to position [474, 0]
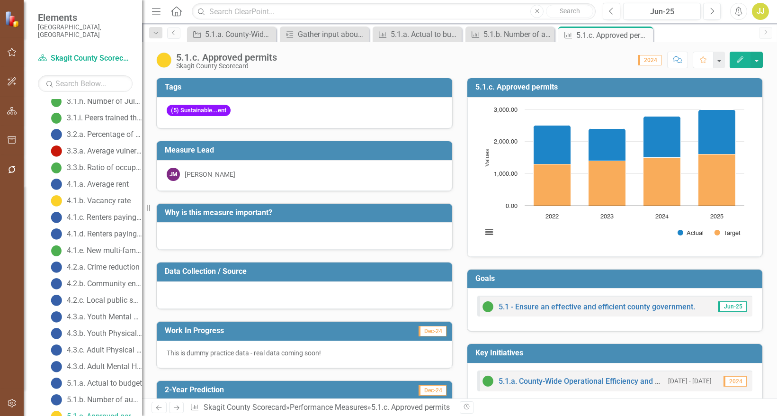
click at [740, 64] on button "Edit" at bounding box center [740, 60] width 21 height 17
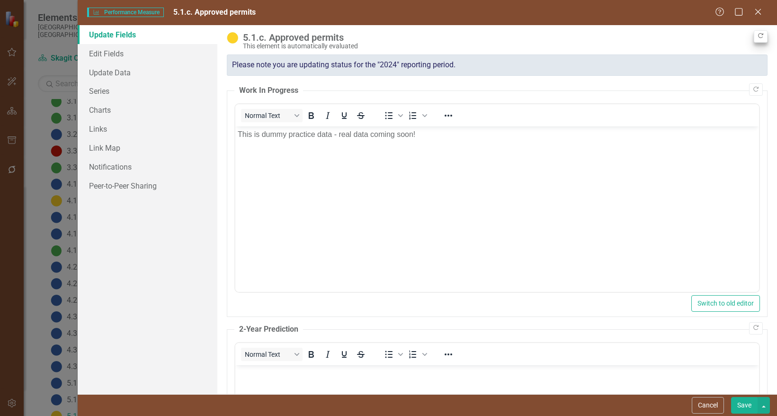
scroll to position [0, 0]
click at [705, 406] on button "Cancel" at bounding box center [708, 405] width 32 height 17
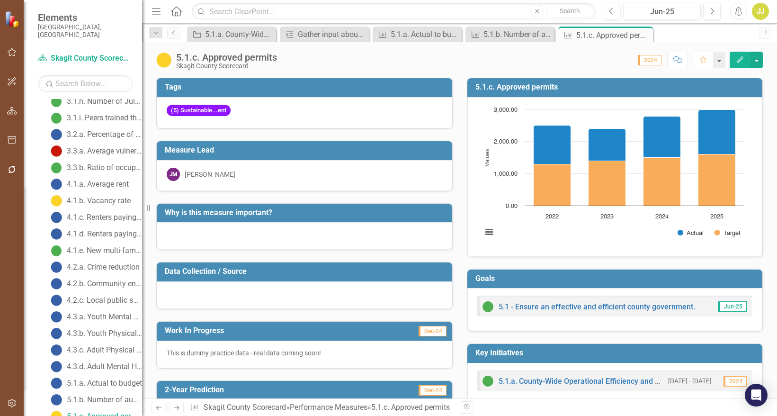
click at [740, 60] on icon "button" at bounding box center [740, 59] width 7 height 7
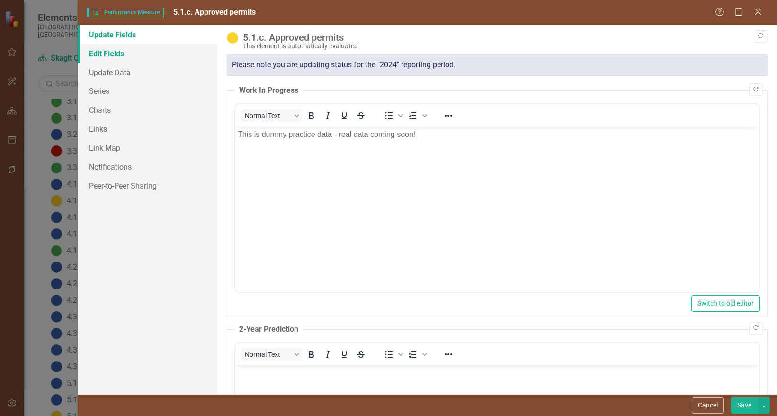
click at [158, 58] on link "Edit Fields" at bounding box center [148, 53] width 140 height 19
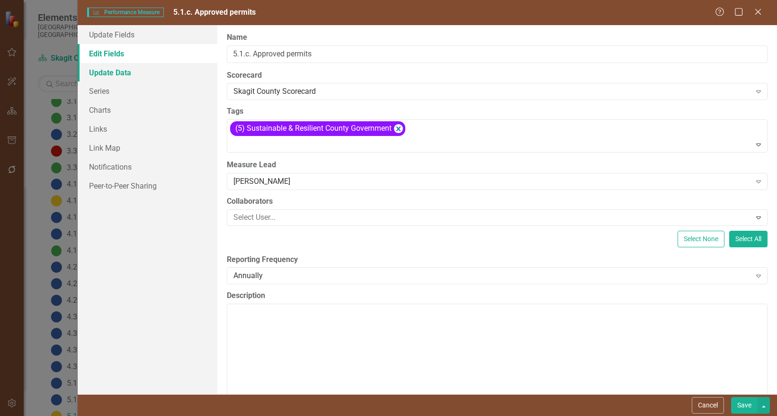
click at [146, 71] on link "Update Data" at bounding box center [148, 72] width 140 height 19
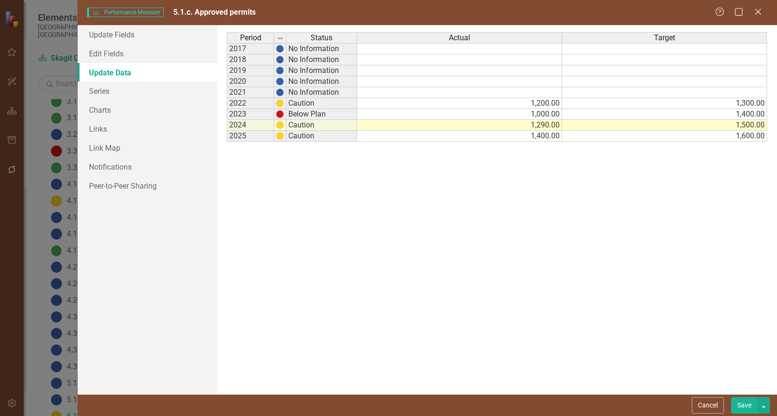
click at [227, 109] on div "Period Status Actual Target 2017 No Information 2018 No Information 2019 No Inf…" at bounding box center [227, 86] width 0 height 109
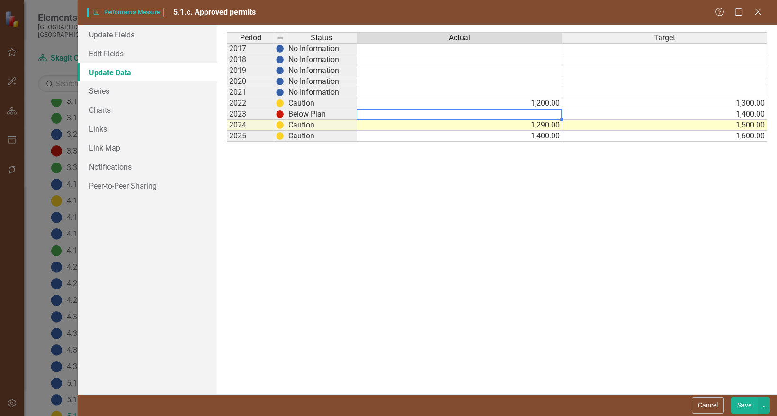
click at [546, 102] on td "1,200.00" at bounding box center [459, 103] width 205 height 11
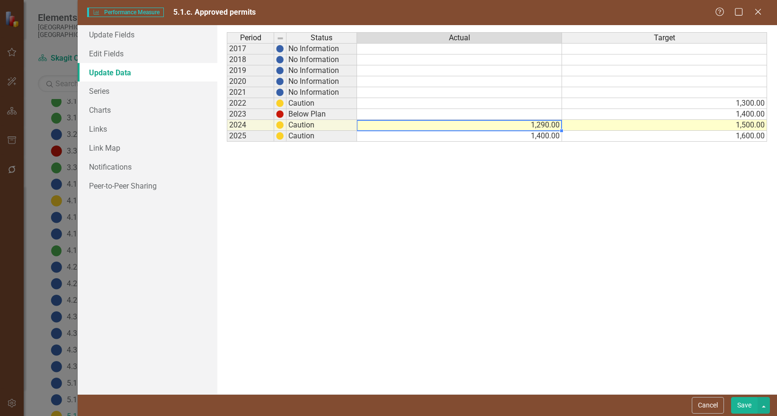
click at [552, 125] on td "1,290.00" at bounding box center [459, 125] width 205 height 11
click at [551, 137] on td "1,400.00" at bounding box center [459, 136] width 205 height 11
click at [740, 102] on td "1,300.00" at bounding box center [664, 103] width 205 height 11
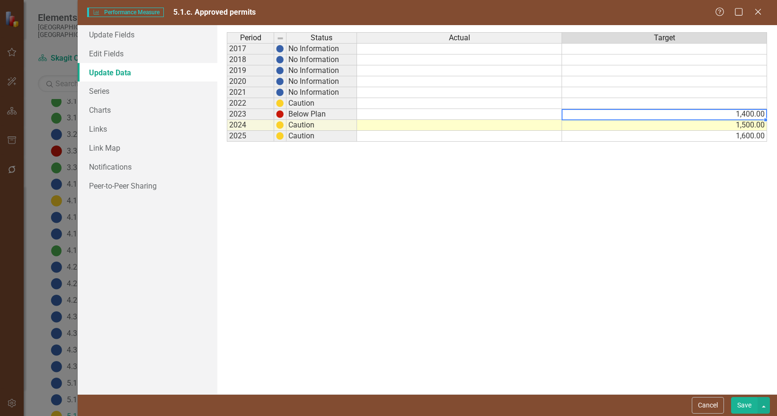
click at [743, 113] on td "1,400.00" at bounding box center [664, 114] width 205 height 11
click at [744, 126] on td "1,500.00" at bounding box center [664, 125] width 205 height 11
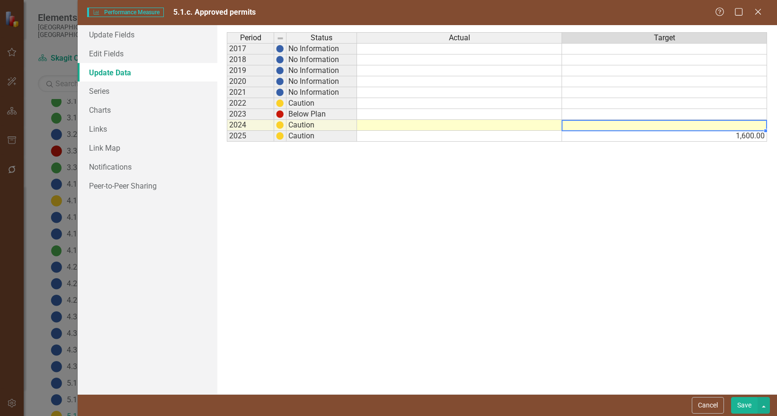
click at [747, 138] on td "1,600.00" at bounding box center [664, 136] width 205 height 11
click at [743, 405] on button "Save" at bounding box center [744, 405] width 27 height 17
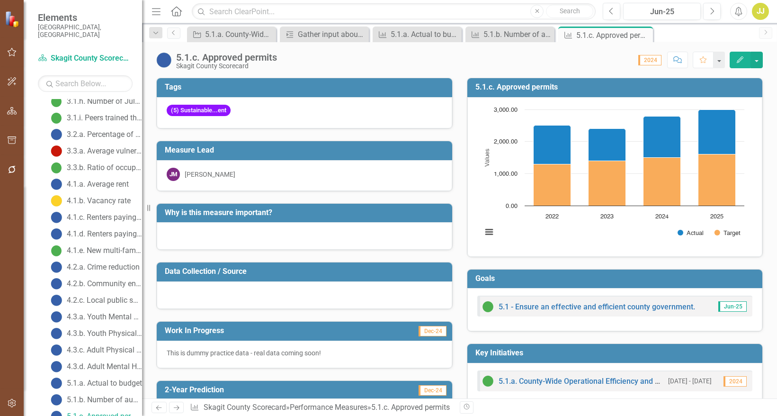
click at [745, 57] on button "Edit" at bounding box center [740, 60] width 21 height 17
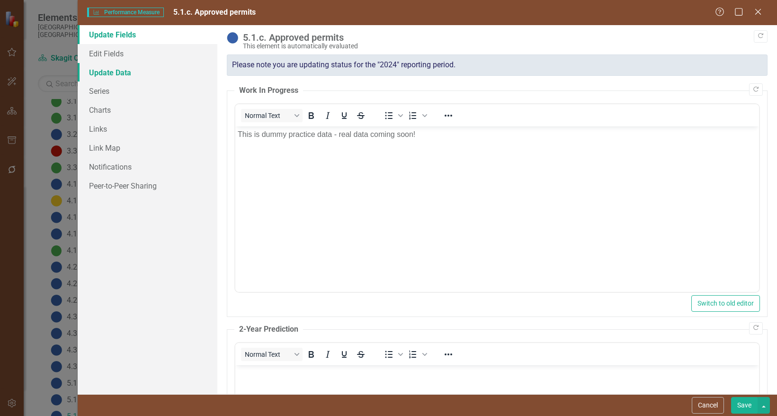
click at [127, 76] on link "Update Data" at bounding box center [148, 72] width 140 height 19
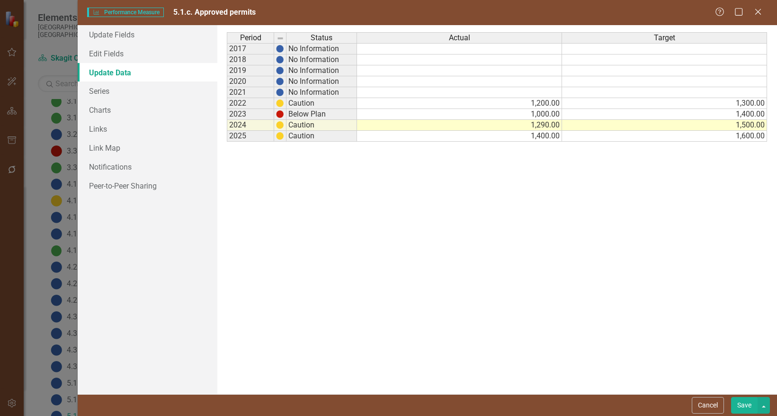
click at [548, 104] on td "1,200.00" at bounding box center [459, 103] width 205 height 11
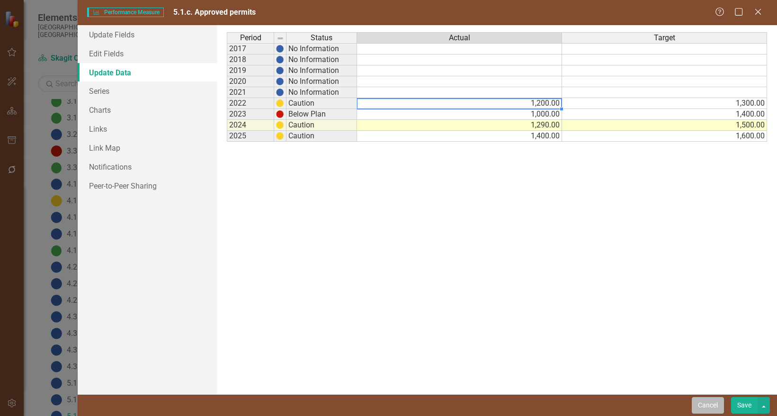
click at [709, 410] on button "Cancel" at bounding box center [708, 405] width 32 height 17
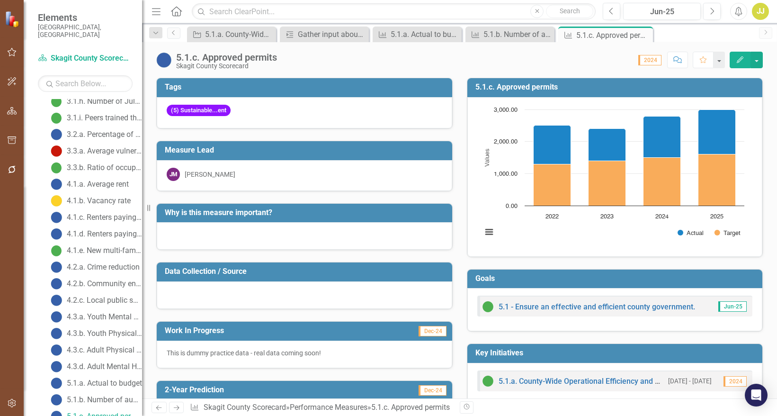
click at [742, 67] on button "Edit" at bounding box center [740, 60] width 21 height 17
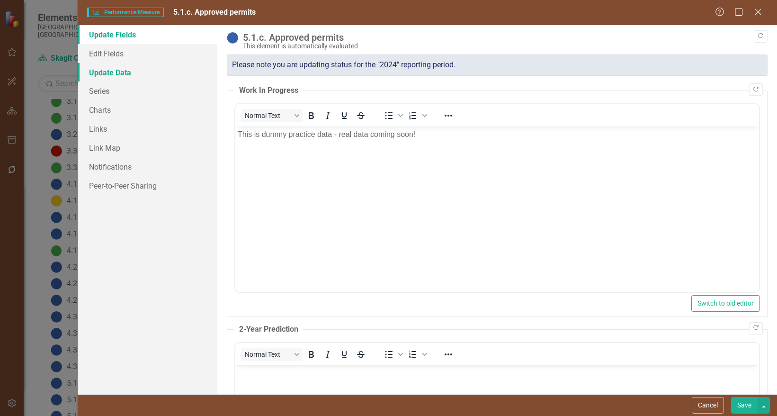
click at [191, 76] on link "Update Data" at bounding box center [148, 72] width 140 height 19
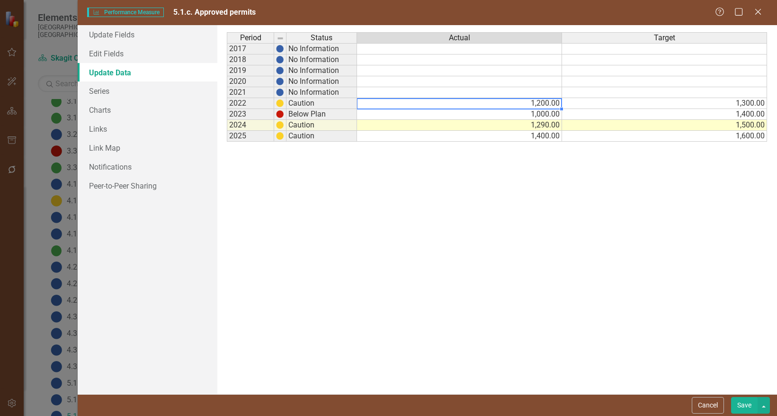
click at [530, 106] on td "1,200.00" at bounding box center [459, 103] width 205 height 11
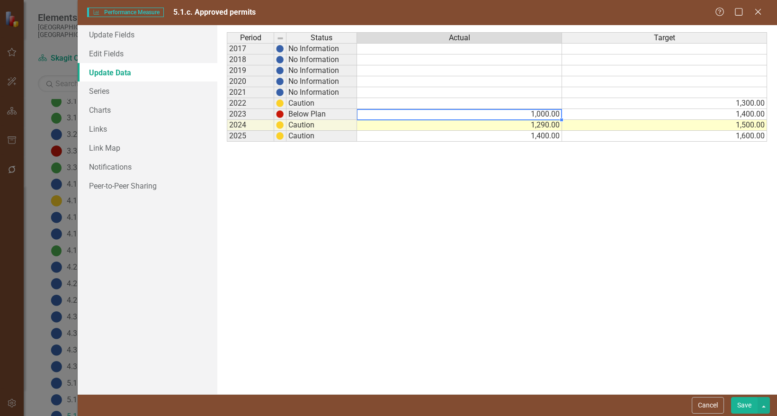
click at [537, 112] on td "1,000.00" at bounding box center [459, 114] width 205 height 11
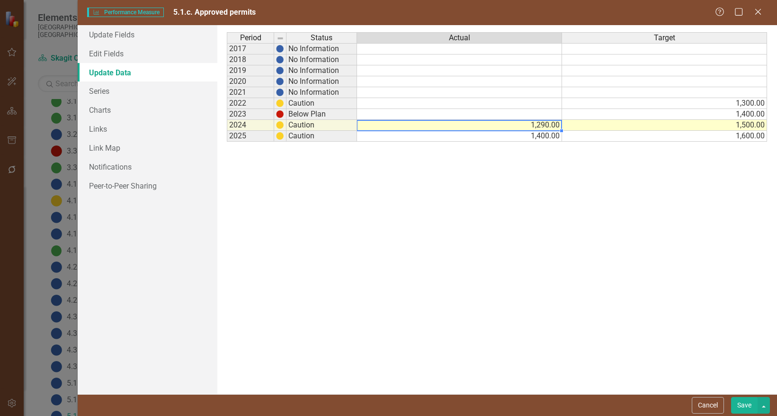
click at [543, 125] on td "1,290.00" at bounding box center [459, 125] width 205 height 11
click at [547, 136] on td "1,400.00" at bounding box center [459, 136] width 205 height 11
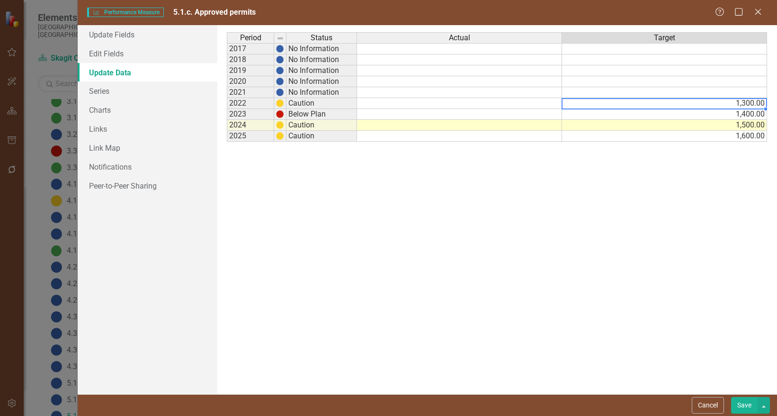
click at [729, 105] on td "1,300.00" at bounding box center [664, 103] width 205 height 11
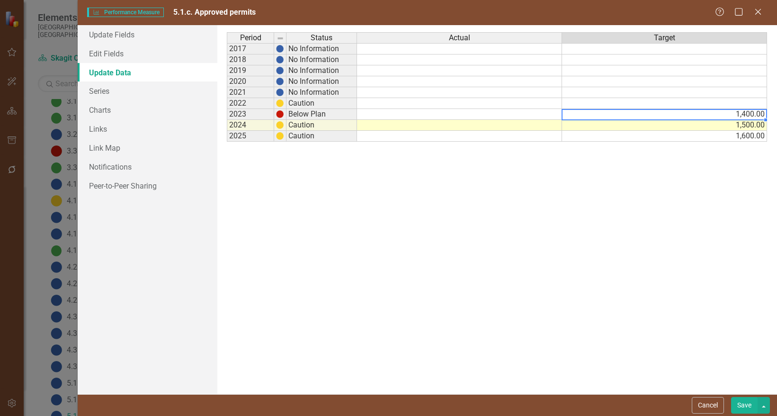
click at [732, 116] on td "1,400.00" at bounding box center [664, 114] width 205 height 11
click at [735, 127] on td "1,500.00" at bounding box center [664, 125] width 205 height 11
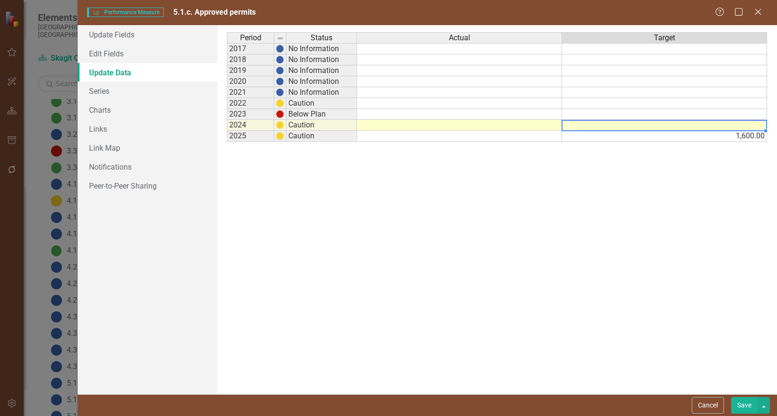
click at [736, 138] on td "1,600.00" at bounding box center [664, 136] width 205 height 11
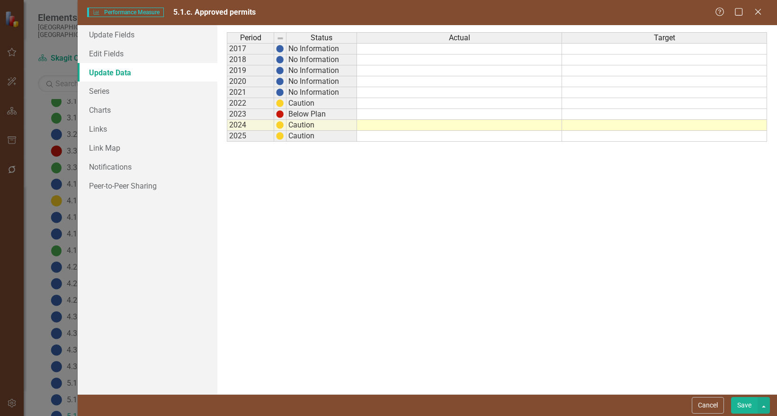
click at [742, 405] on button "Save" at bounding box center [744, 405] width 27 height 17
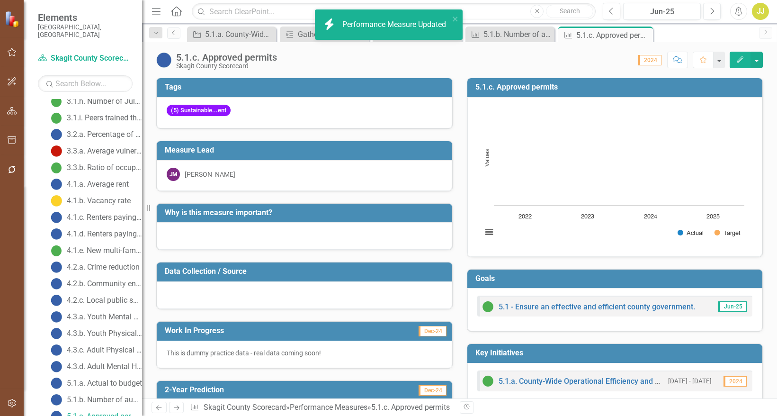
click at [738, 61] on icon "button" at bounding box center [740, 59] width 7 height 7
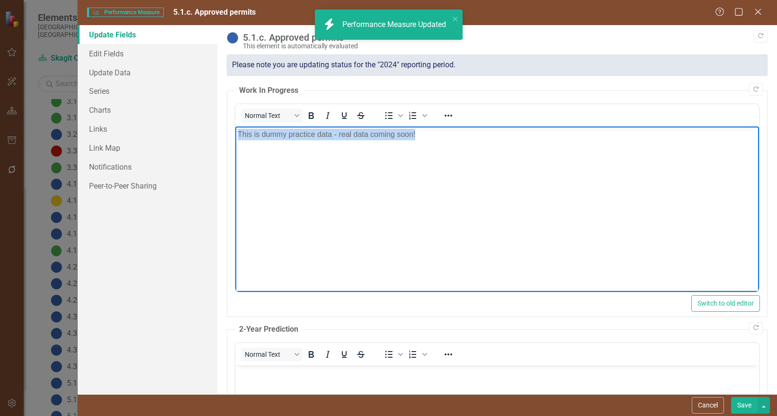
drag, startPoint x: 455, startPoint y: 133, endPoint x: 179, endPoint y: 121, distance: 276.4
click at [235, 126] on html "This is dummy practice data - real data coming soon!" at bounding box center [497, 197] width 524 height 142
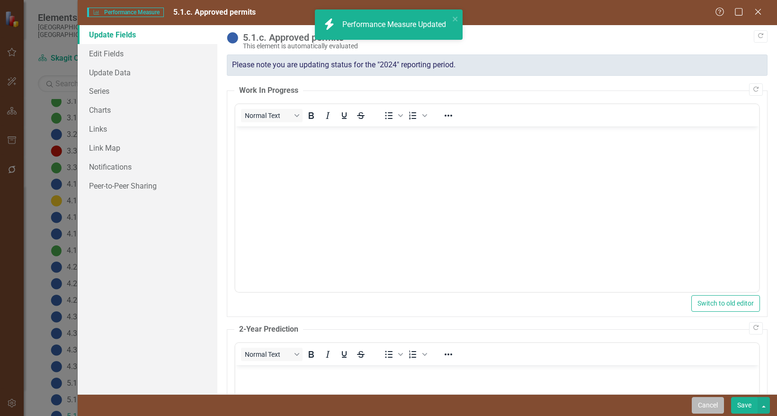
click at [703, 402] on button "Cancel" at bounding box center [708, 405] width 32 height 17
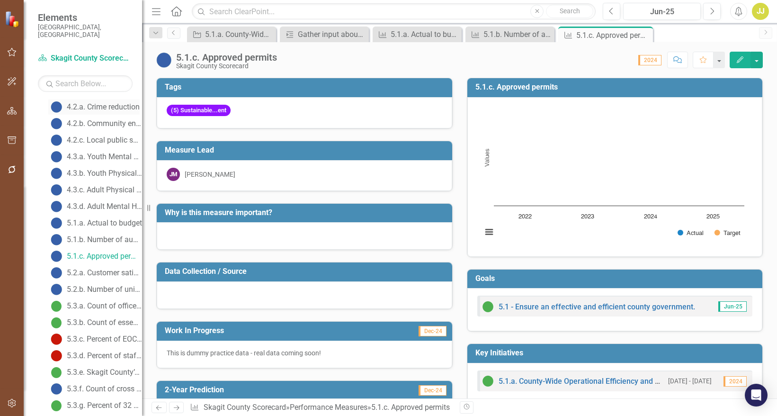
scroll to position [664, 0]
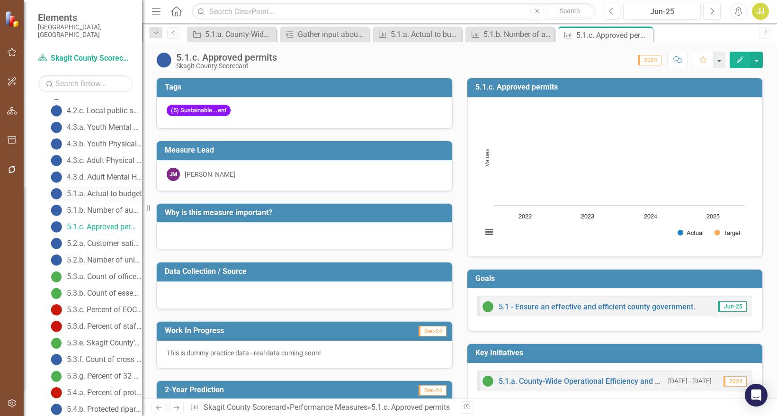
click at [92, 189] on div "5.1.a. Actual to budget" at bounding box center [104, 193] width 75 height 9
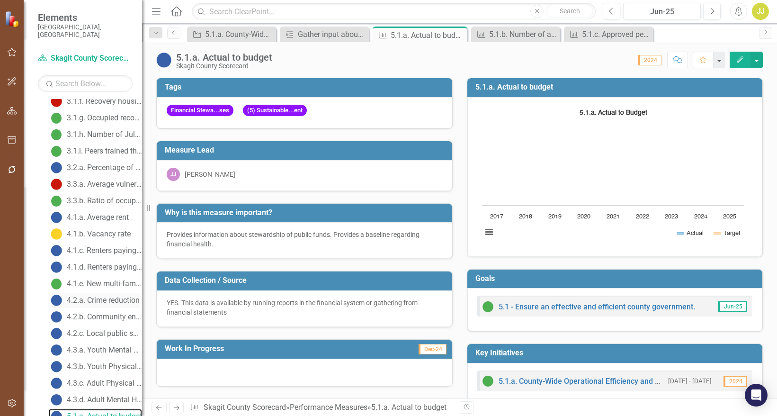
scroll to position [630, 0]
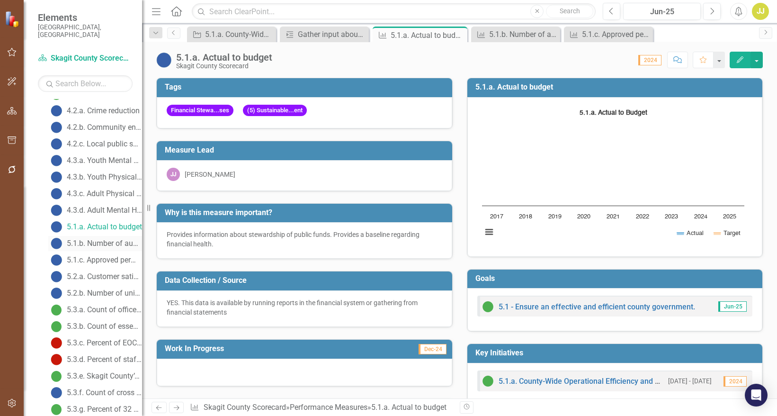
click at [107, 239] on div "5.1.b. Number of audit findings/deficiencies" at bounding box center [104, 243] width 75 height 9
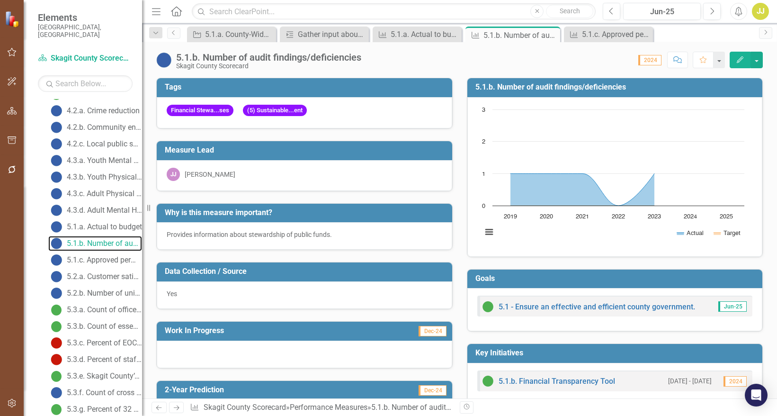
scroll to position [458, 0]
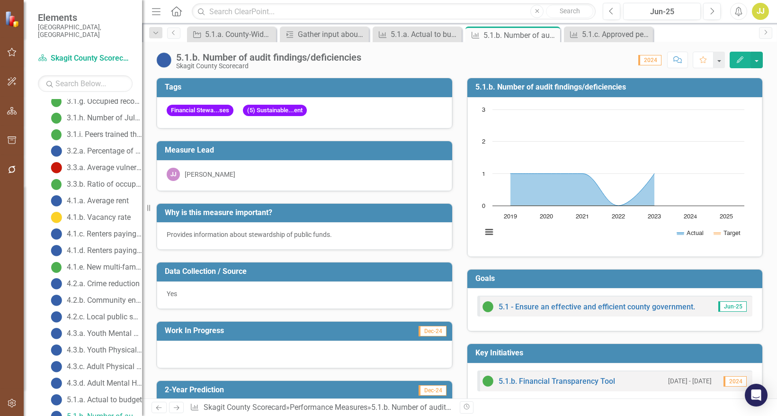
click at [172, 60] on div "5.1.b. Number of audit findings/deficiencies Skagit County Scorecard" at bounding box center [261, 61] width 210 height 18
click at [167, 61] on img at bounding box center [163, 60] width 15 height 15
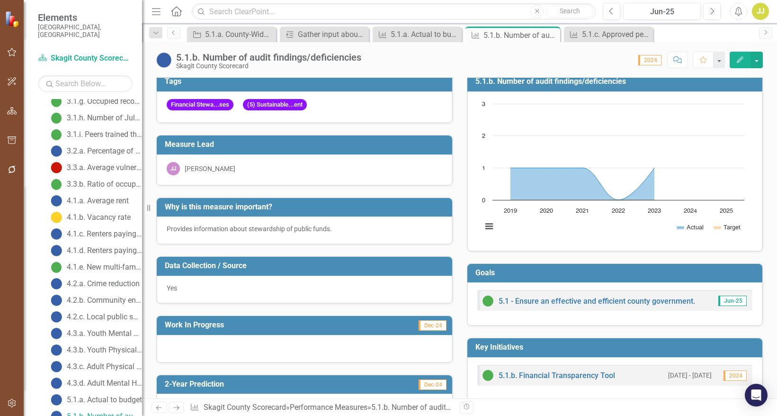
scroll to position [0, 0]
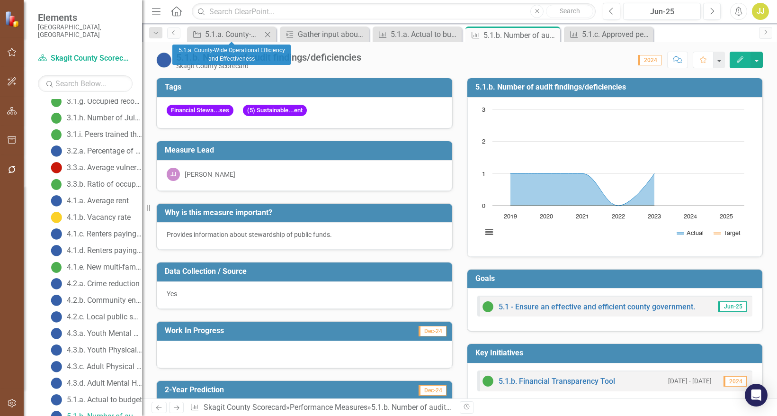
click at [267, 36] on icon at bounding box center [267, 34] width 5 height 5
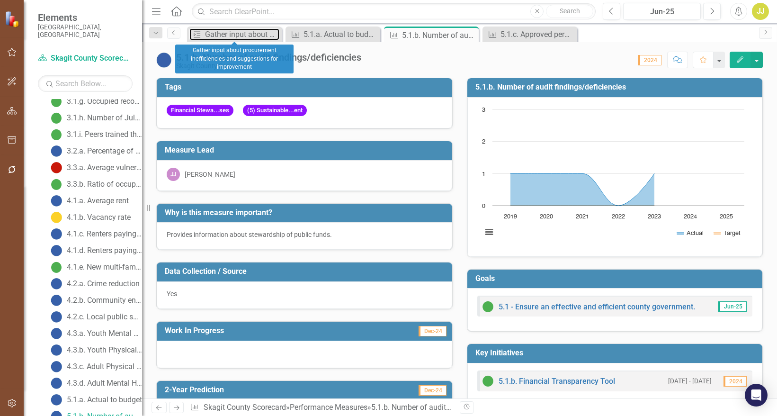
click at [267, 36] on div "Gather input about procurement inefficiencies and suggestions for improvement" at bounding box center [242, 34] width 74 height 12
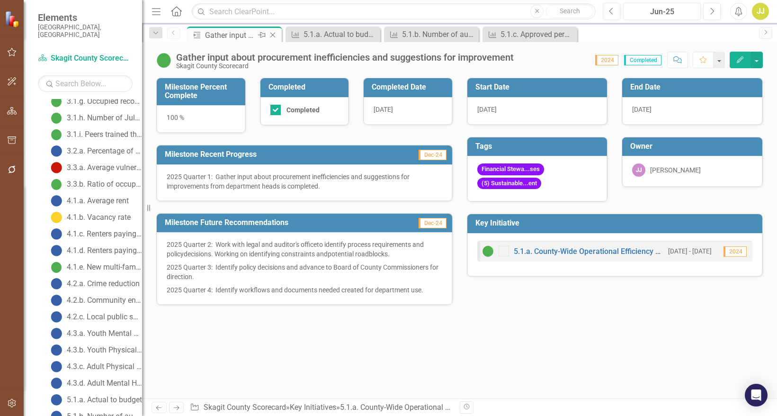
click at [277, 33] on icon "Close" at bounding box center [272, 35] width 9 height 8
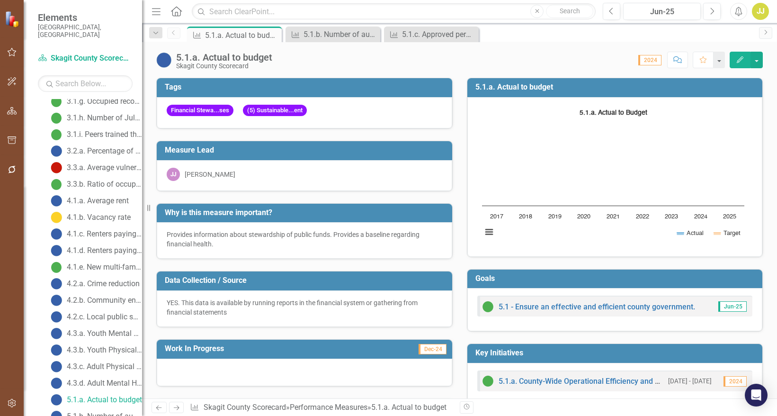
scroll to position [441, 0]
click at [448, 37] on div "5.1.c. Approved permits" at bounding box center [433, 34] width 63 height 12
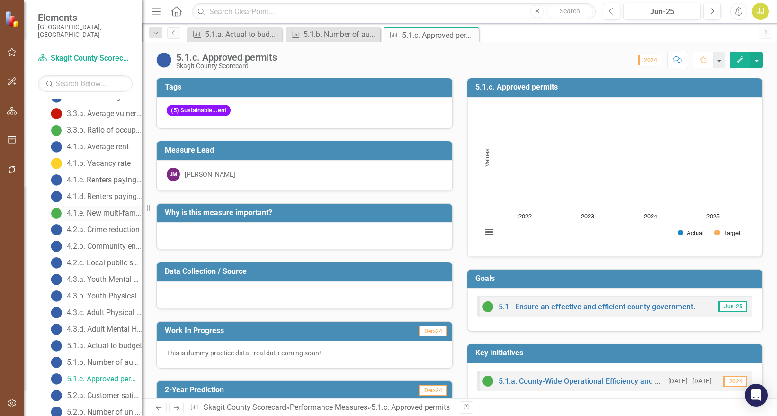
scroll to position [569, 0]
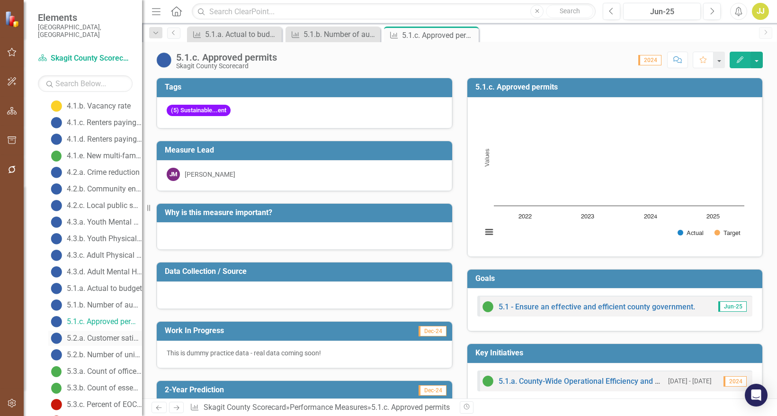
click at [103, 334] on div "5.2.a. Customer satisfaction survey" at bounding box center [104, 338] width 75 height 9
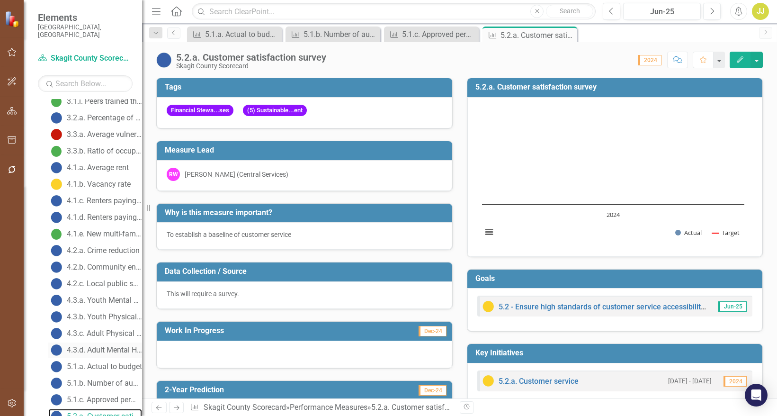
scroll to position [775, 0]
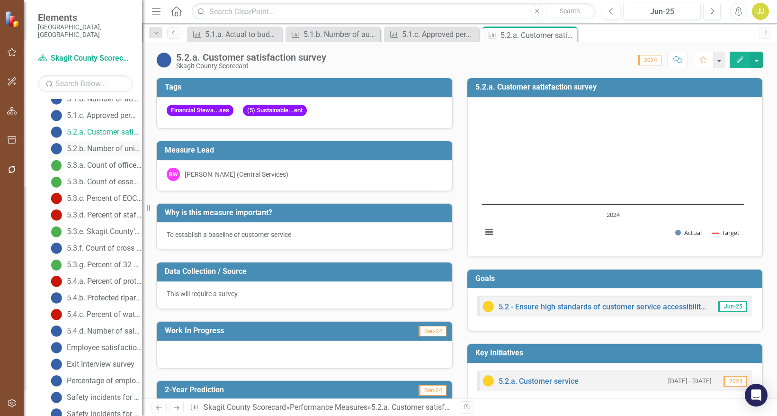
click at [86, 144] on div "5.2.b. Number of unique visitors to county website" at bounding box center [104, 148] width 75 height 9
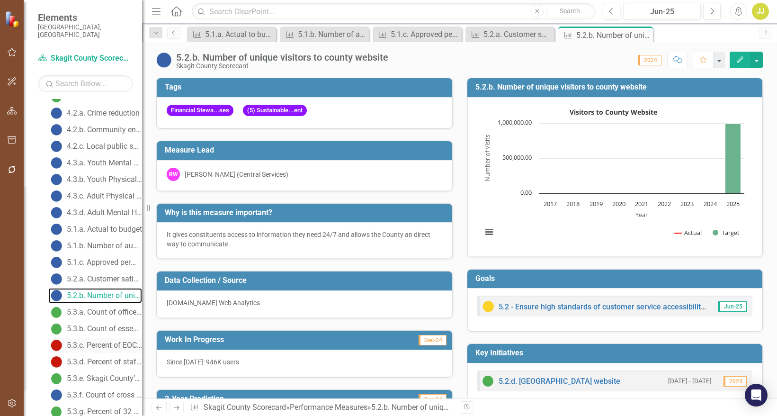
scroll to position [744, 0]
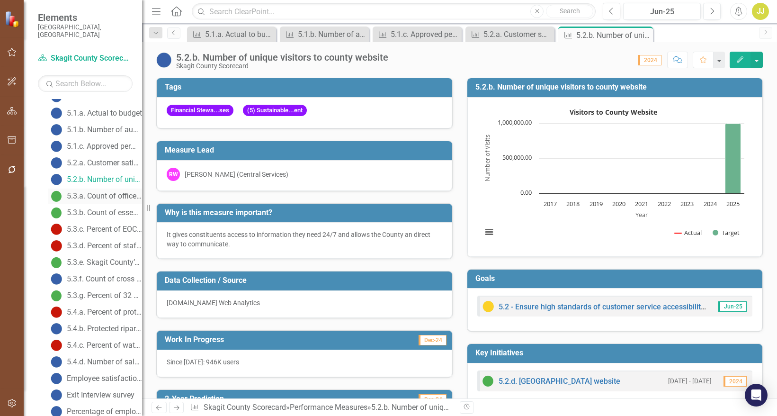
click at [90, 192] on div "5.3.a. Count of offices and departments with current Continuity of Operations P…" at bounding box center [104, 196] width 75 height 9
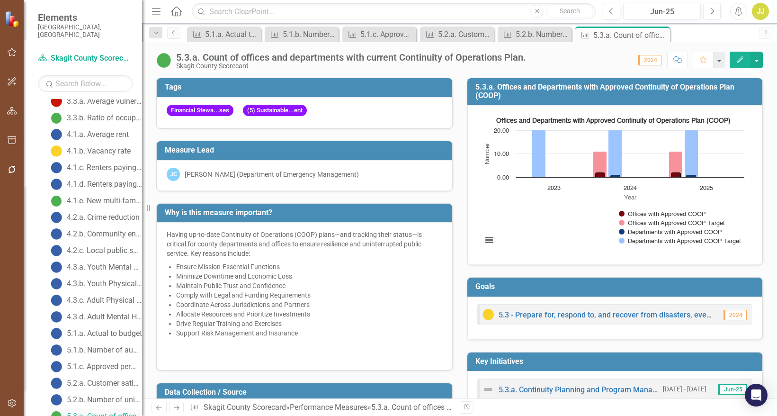
scroll to position [761, 0]
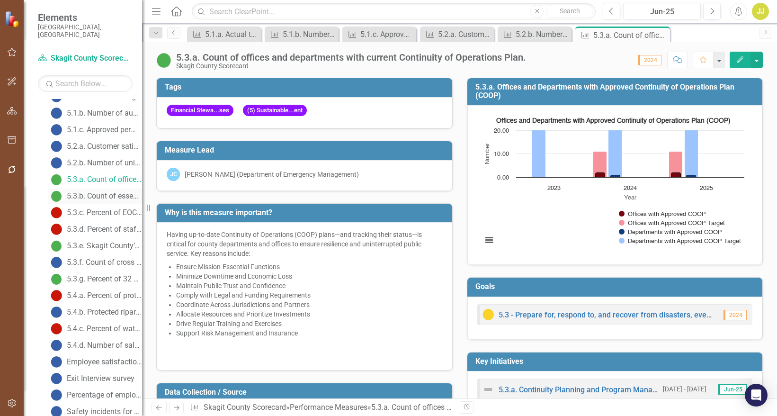
click at [90, 192] on div "5.3.b. Count of essential local government personnel who have completed Nationa…" at bounding box center [104, 196] width 75 height 9
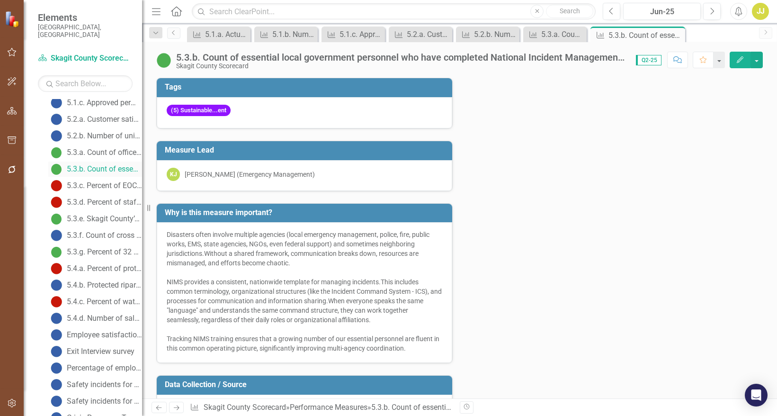
scroll to position [825, 0]
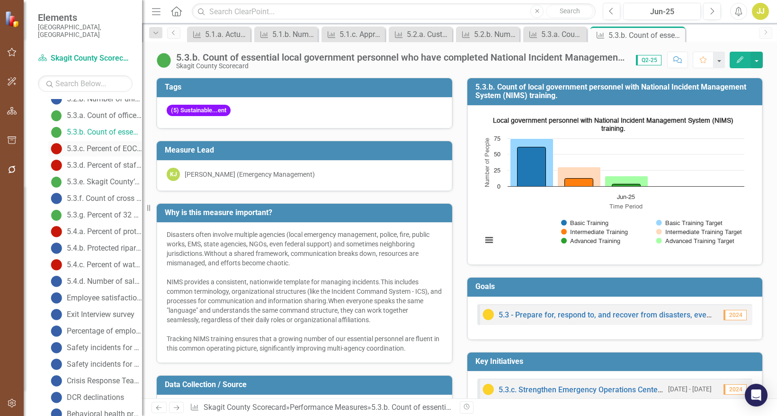
click at [80, 144] on div "5.3.c. Percent of EOC Command & General positions filled with properly trained …" at bounding box center [104, 148] width 75 height 9
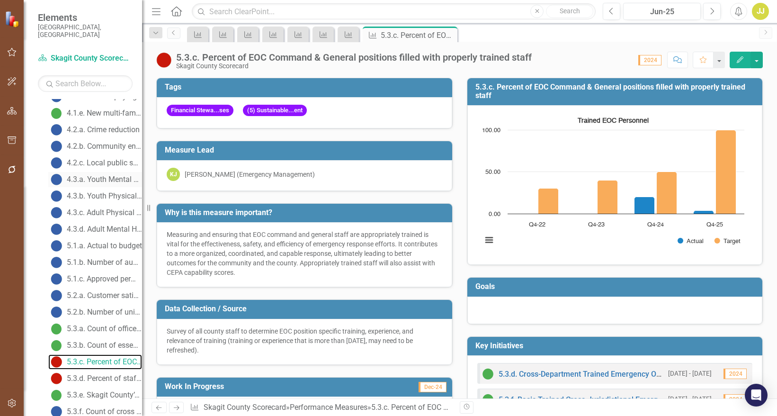
scroll to position [841, 0]
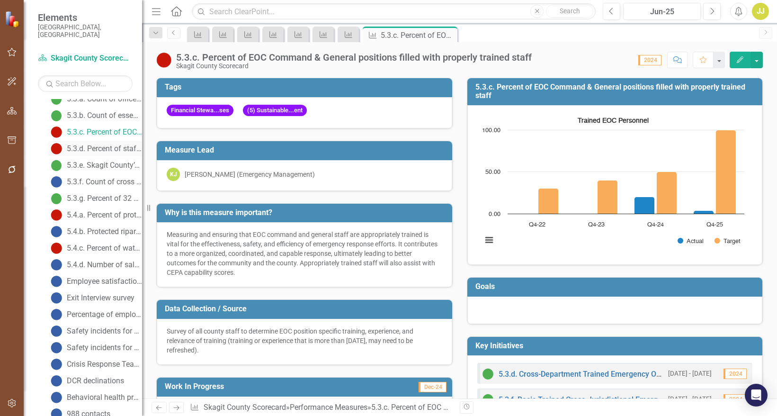
click at [88, 144] on div "5.3.d. Percent of staff with Workplace Emergency Preparedness training" at bounding box center [104, 148] width 75 height 9
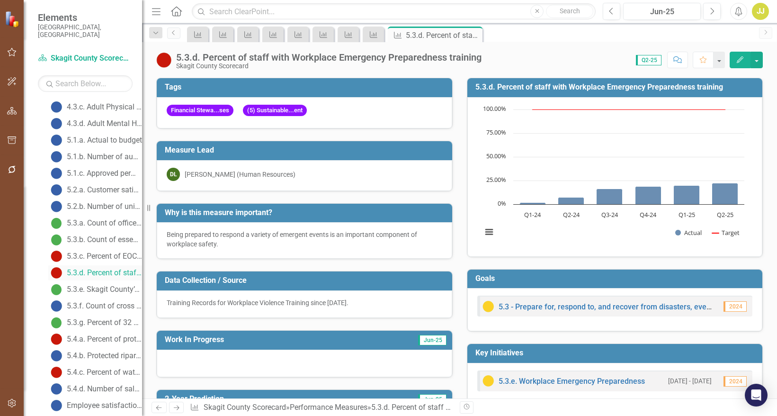
scroll to position [763, 0]
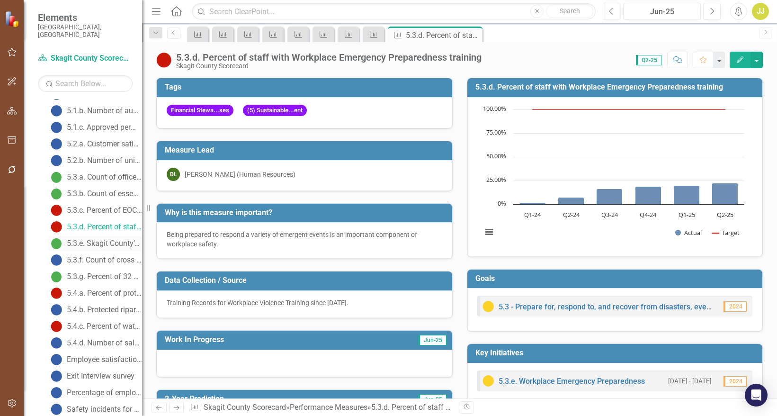
click at [89, 236] on link "5.3.e. Skagit County’s National Flood Insurance Program (NFIP) Community Rating…" at bounding box center [95, 243] width 94 height 15
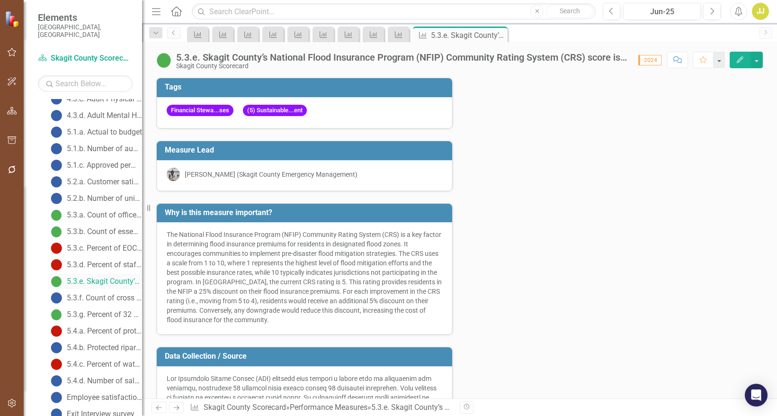
scroll to position [874, 0]
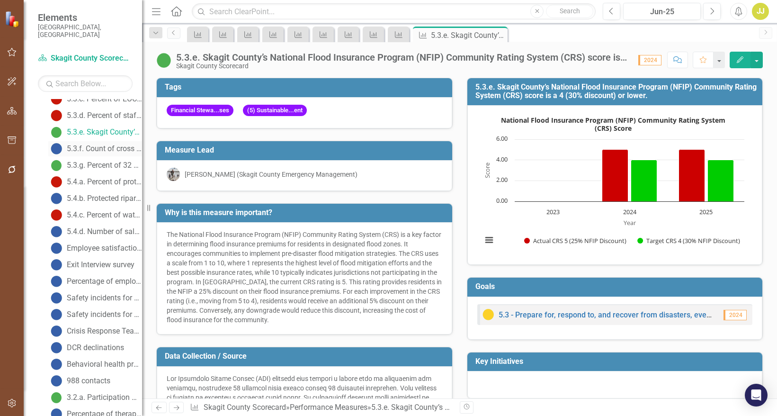
click at [83, 144] on div "5.3.f. Count of cross jurisdictional emergency management exercises." at bounding box center [104, 148] width 75 height 9
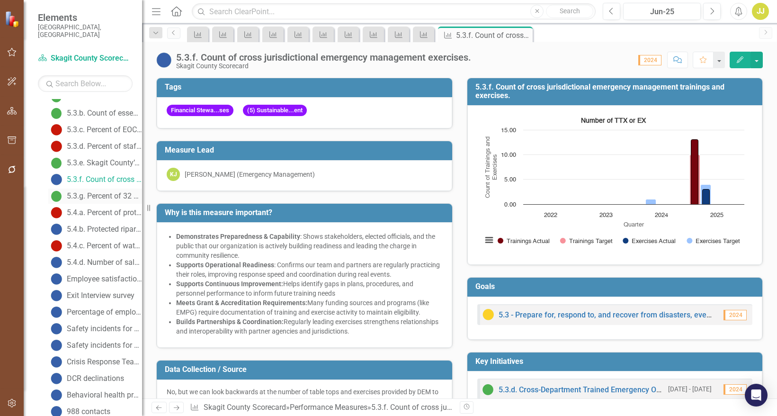
click at [88, 192] on div "5.3.g. Percent of 32 POETE Capabilities with a score of 3 or higher" at bounding box center [104, 196] width 75 height 9
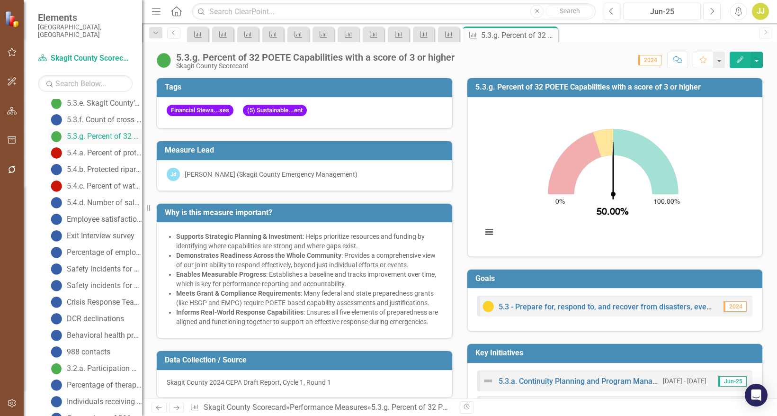
scroll to position [908, 0]
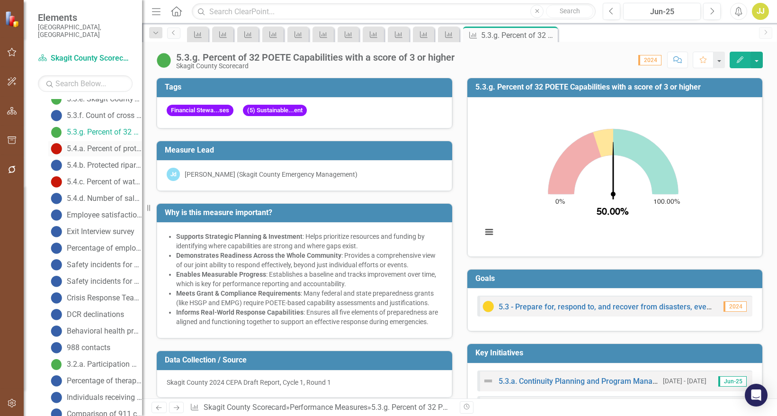
click at [90, 144] on div "5.4.a. Percent of protected natural resource lands" at bounding box center [104, 148] width 75 height 9
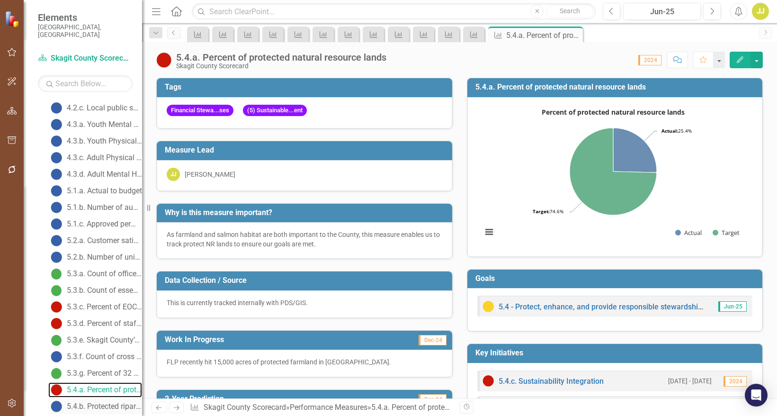
scroll to position [877, 0]
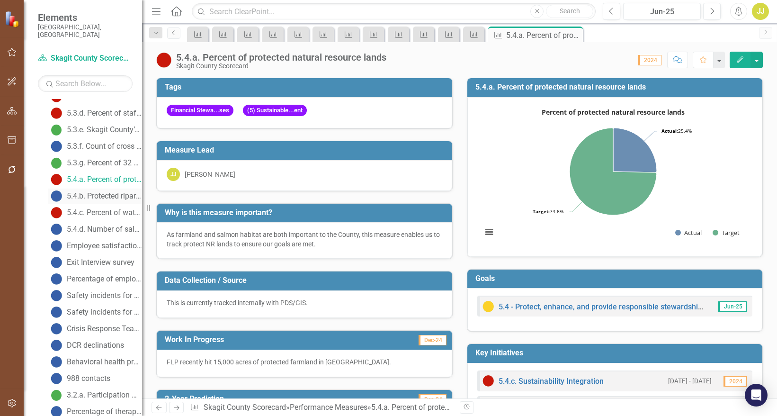
click at [95, 192] on div "5.4.b. Protected riparian acreage" at bounding box center [104, 196] width 75 height 9
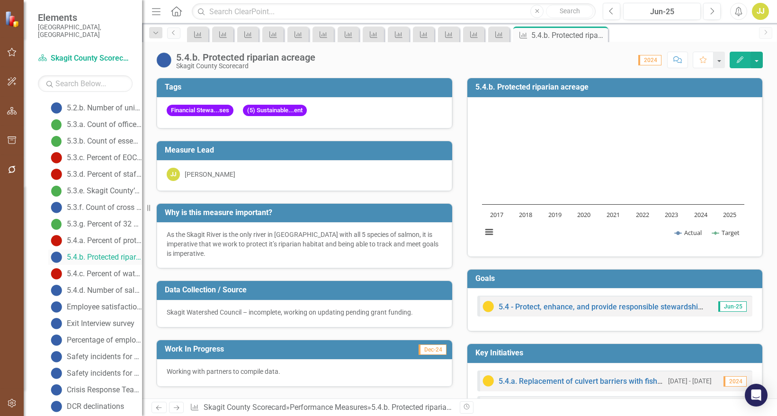
scroll to position [941, 0]
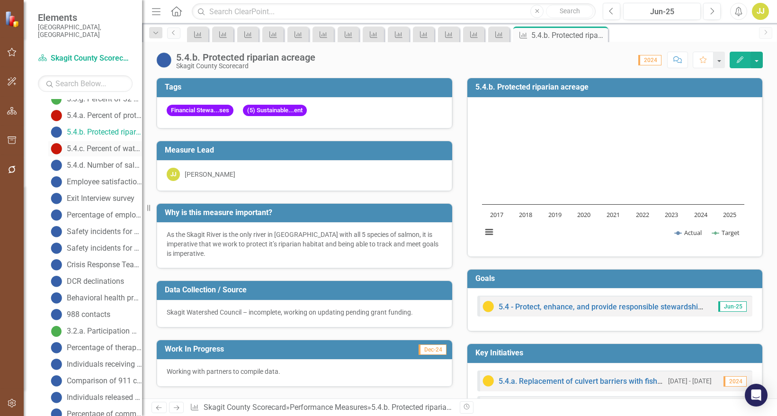
click at [87, 144] on div "5.4.c. Percent of water quality sites that meet state standards" at bounding box center [104, 148] width 75 height 9
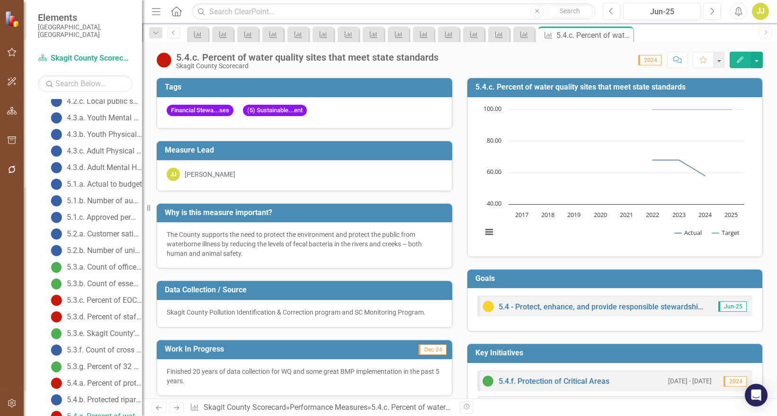
scroll to position [910, 0]
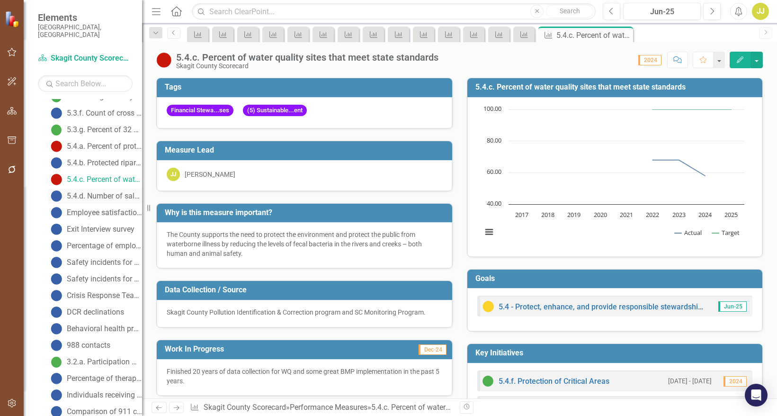
click at [89, 192] on div "5.4.d. Number of salmon habitat barriers removed" at bounding box center [104, 196] width 75 height 9
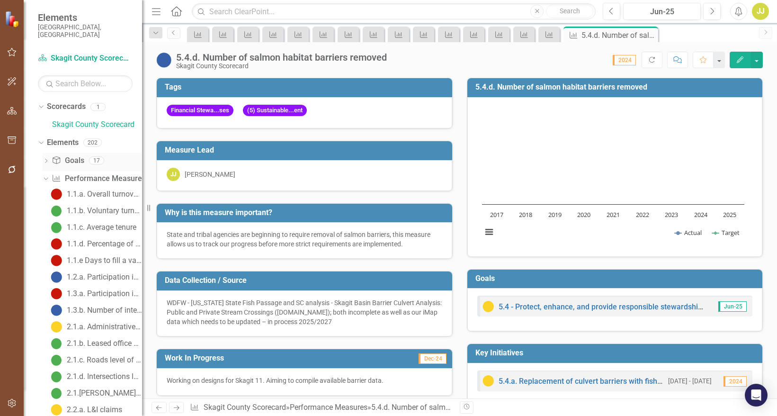
click at [47, 159] on icon "Dropdown" at bounding box center [46, 161] width 7 height 5
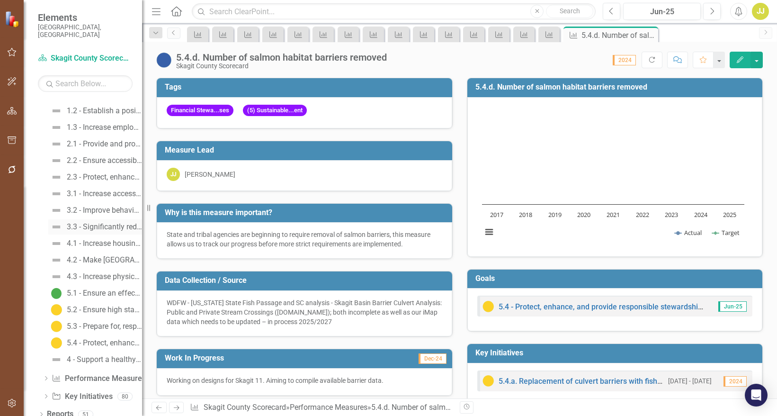
scroll to position [83, 0]
click at [46, 394] on icon "Dropdown" at bounding box center [46, 396] width 7 height 5
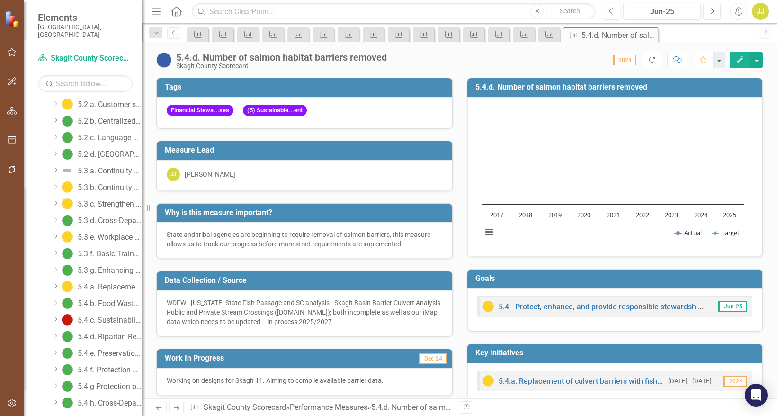
scroll to position [1172, 0]
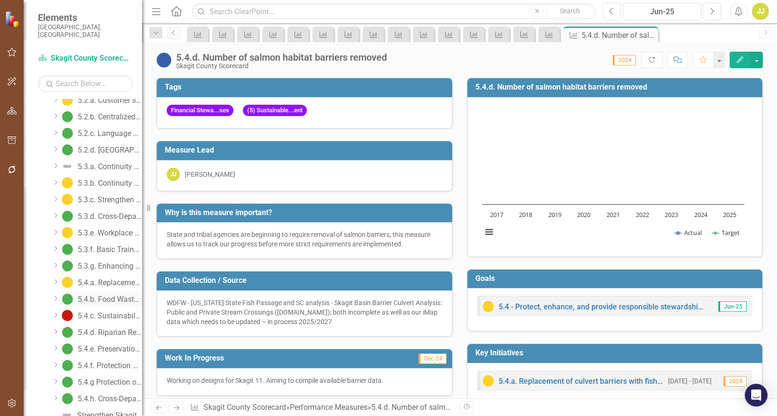
click at [115, 295] on div "5.4.b. Food Waste Prevention" at bounding box center [110, 299] width 64 height 9
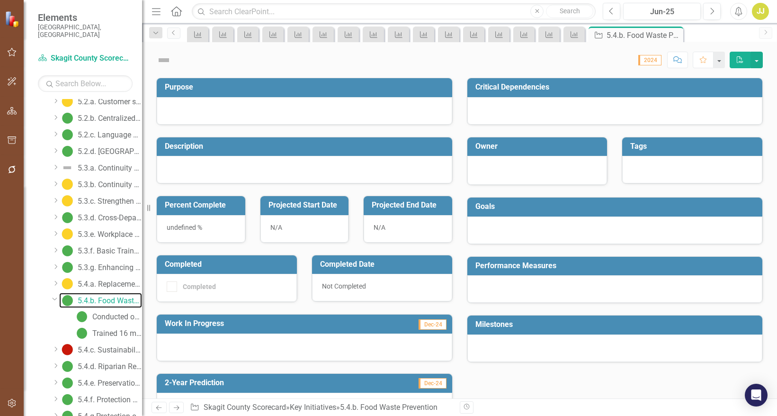
scroll to position [940, 0]
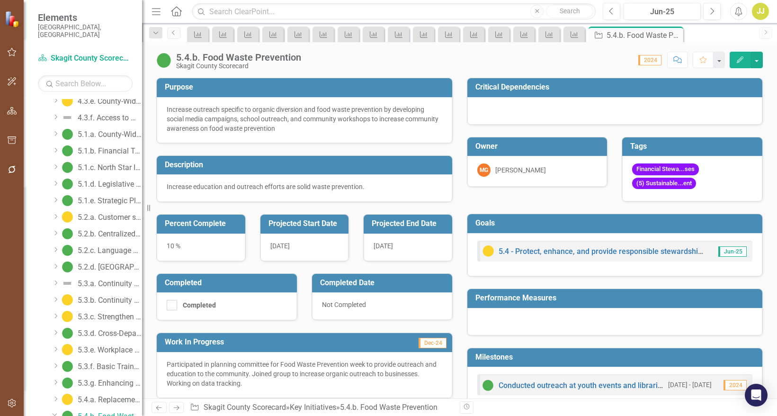
drag, startPoint x: 311, startPoint y: 128, endPoint x: 189, endPoint y: 110, distance: 124.0
click at [198, 111] on div "Increase outreach specific to organic diversion and food waste prevention by de…" at bounding box center [305, 119] width 276 height 28
drag, startPoint x: 172, startPoint y: 112, endPoint x: 258, endPoint y: 135, distance: 88.6
click at [258, 135] on div "Increase outreach specific to organic diversion and food waste prevention by de…" at bounding box center [305, 120] width 296 height 46
click at [287, 130] on div "Increase outreach specific to organic diversion and food waste prevention by de…" at bounding box center [305, 119] width 276 height 28
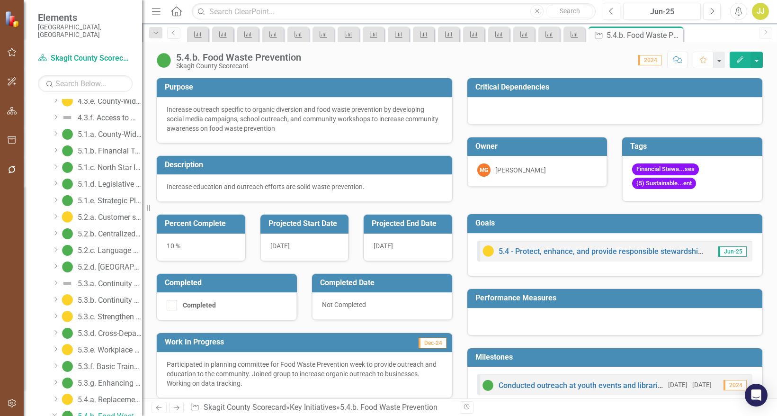
click at [280, 93] on td "Purpose" at bounding box center [306, 89] width 283 height 16
click at [741, 61] on icon "button" at bounding box center [740, 59] width 7 height 7
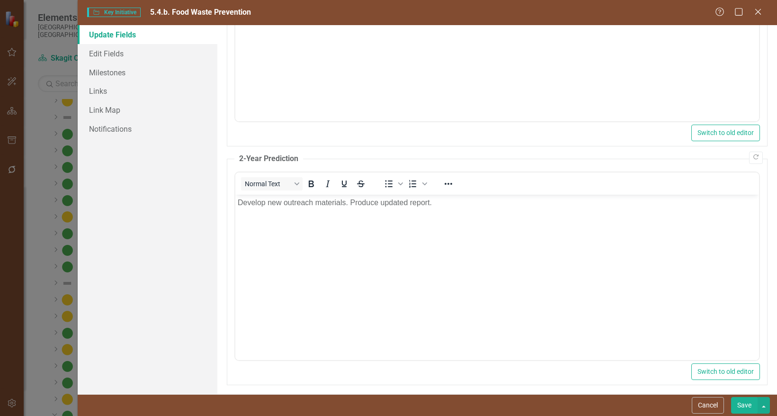
scroll to position [255, 0]
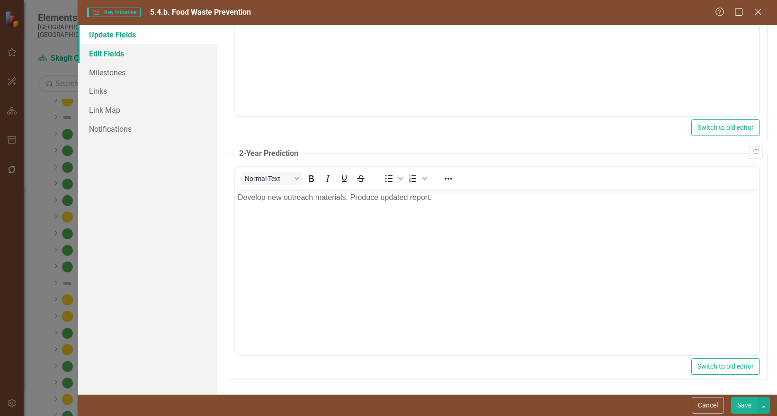
click at [123, 54] on link "Edit Fields" at bounding box center [148, 53] width 140 height 19
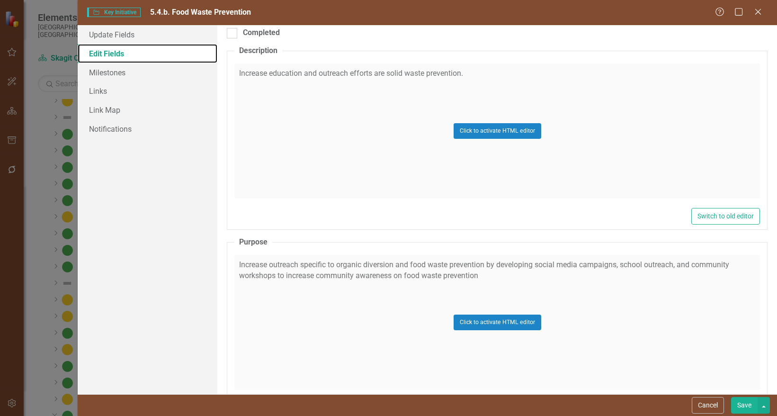
scroll to position [426, 0]
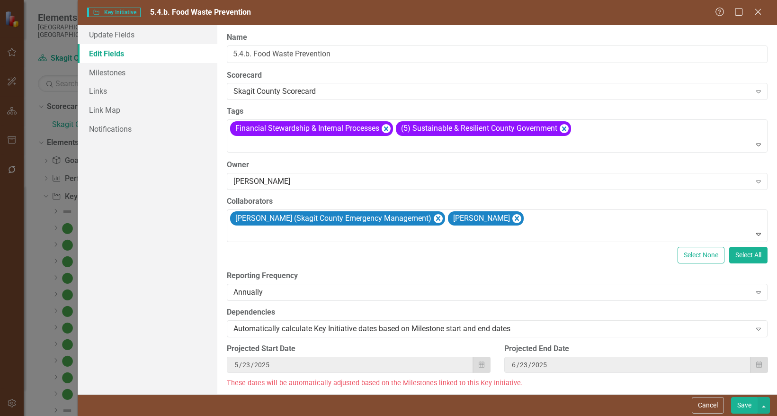
scroll to position [426, 0]
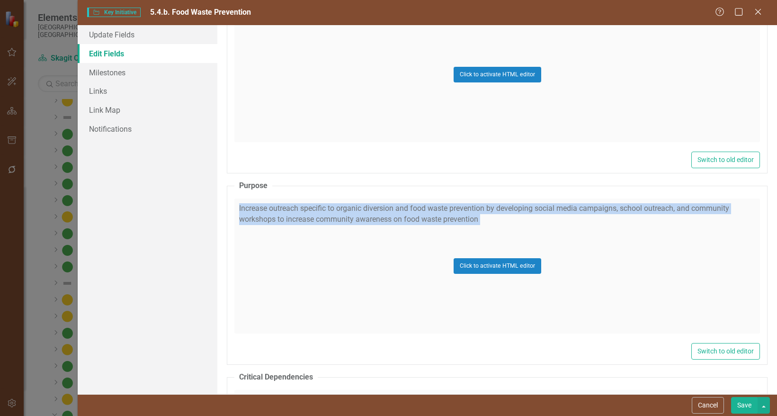
drag, startPoint x: 486, startPoint y: 217, endPoint x: 232, endPoint y: 204, distance: 254.7
click at [232, 204] on fieldset "Purpose Increase outreach specific to organic diversion and food waste preventi…" at bounding box center [497, 272] width 541 height 184
copy fieldset "Increase outreach specific to organic diversion and food waste prevention by de…"
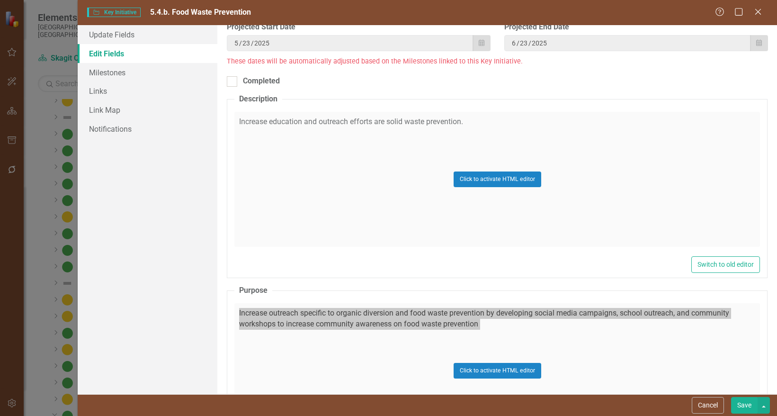
scroll to position [521, 0]
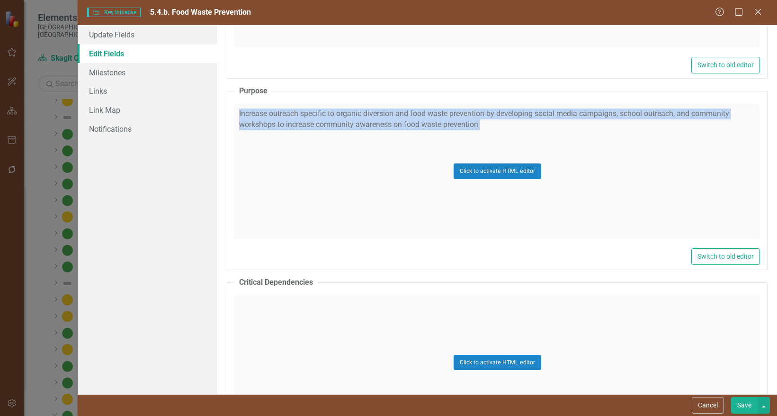
click at [764, 13] on div "Help Maximize Close" at bounding box center [741, 12] width 53 height 11
click at [760, 13] on icon at bounding box center [758, 11] width 7 height 7
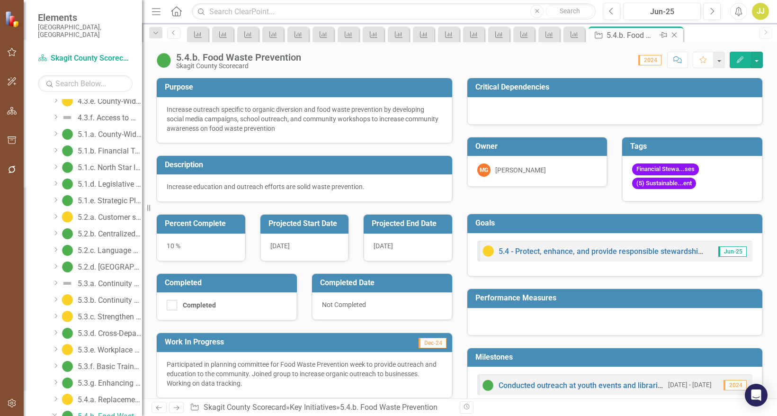
click at [673, 36] on icon "Close" at bounding box center [674, 35] width 9 height 8
